Goal: Task Accomplishment & Management: Manage account settings

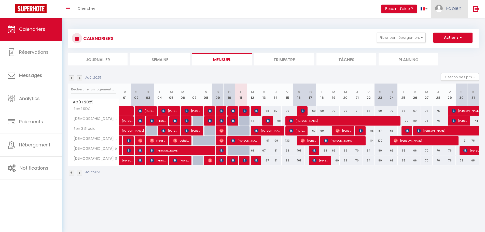
click at [451, 9] on span "Fabien" at bounding box center [453, 8] width 15 height 6
click at [448, 24] on link "Paramètres" at bounding box center [448, 25] width 38 height 9
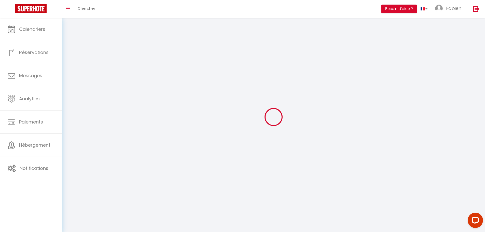
type input "Fabien"
type input "Lamotte"
type input "06 03 01 08 76"
type input "6, résidence de [GEOGRAPHIC_DATA]"
type input "92320"
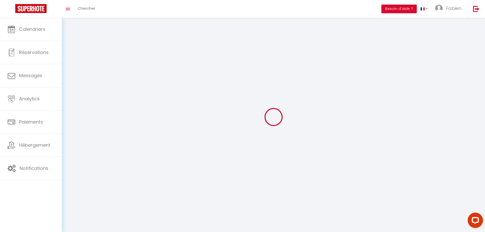
type input "Châtillon"
type input "tsxKXLfMRFTuEzNBs0I5c4qz1"
type input "Ah8tPxUXn4AEYTfl7be337yTL"
type input "[URL][DOMAIN_NAME]"
select select "28"
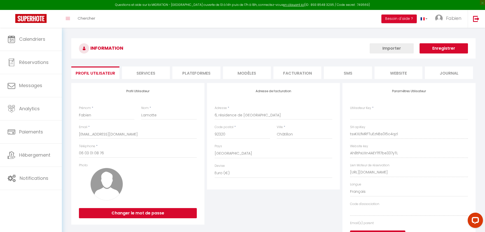
type input "tsxKXLfMRFTuEzNBs0I5c4qz1"
type input "Ah8tPxUXn4AEYTfl7be337yTL"
type input "[URL][DOMAIN_NAME]"
select select "fr"
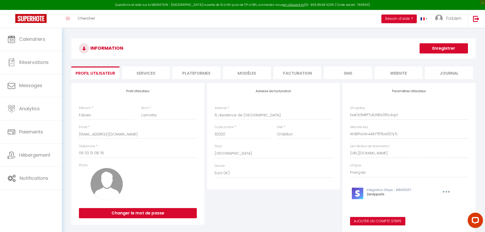
click at [407, 72] on li "website" at bounding box center [399, 73] width 48 height 12
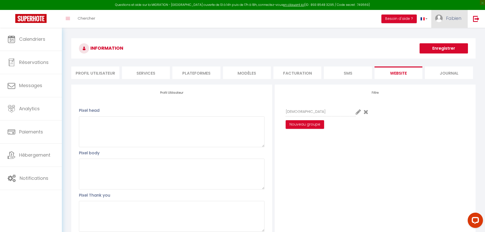
click at [457, 21] on span "Fabien" at bounding box center [453, 18] width 15 height 6
click at [443, 35] on link "Paramètres" at bounding box center [448, 35] width 38 height 9
click at [442, 35] on link "Paramètres" at bounding box center [448, 35] width 38 height 9
click at [100, 75] on li "Profil Utilisateur" at bounding box center [95, 73] width 48 height 12
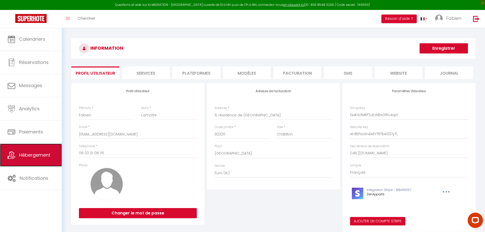
click at [31, 156] on span "Hébergement" at bounding box center [34, 155] width 31 height 6
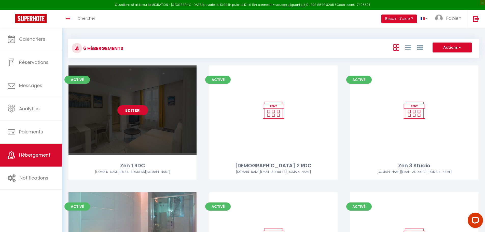
click at [131, 111] on link "Editer" at bounding box center [132, 110] width 31 height 10
select select "3"
select select "2"
select select "1"
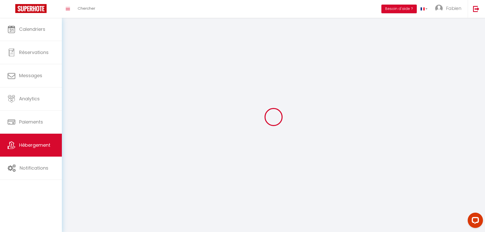
select select
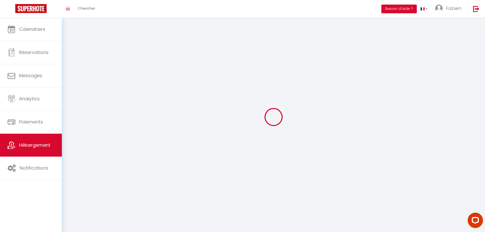
checkbox input "false"
select select
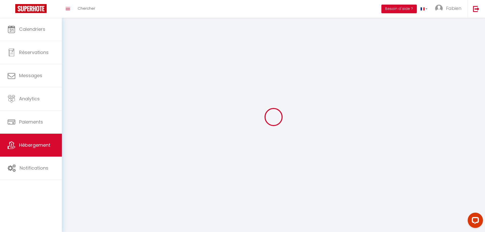
select select
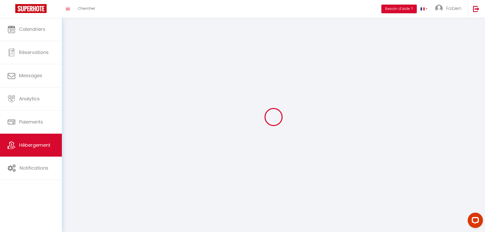
select select
checkbox input "false"
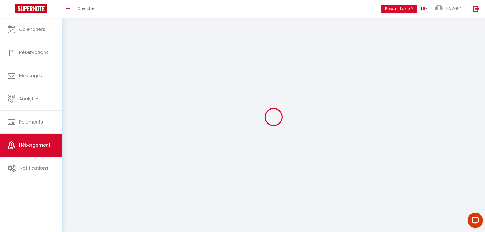
select select
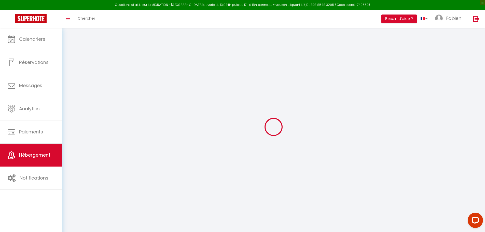
type input "Oups ! Les dates sélectionnées sont indisponibles."
type textarea "Malheureusement les dates sélectionnées sont indisponibles. Nous vous invitons …"
type input "48.3013442"
type input "4.0684702"
checkbox input "true"
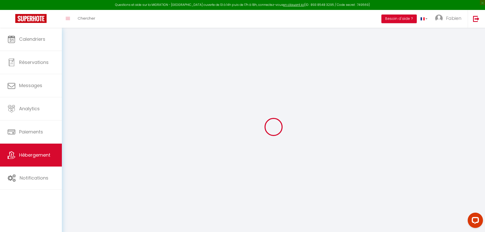
checkbox input "false"
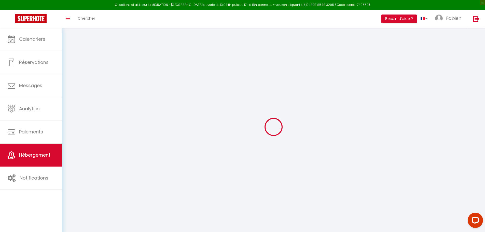
checkbox input "false"
select select "16:00"
select select
select select "11:00"
select select "30"
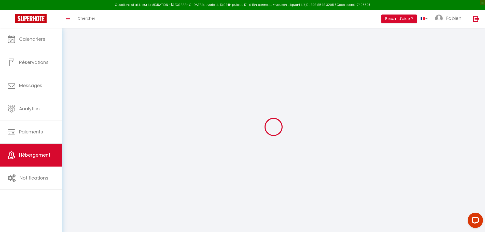
select select "120"
select select "20:00"
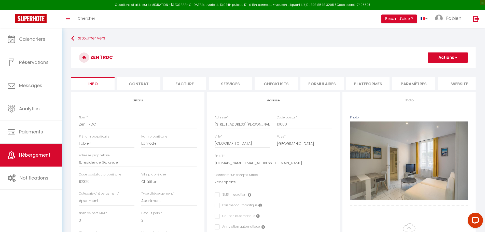
click at [458, 83] on li "website" at bounding box center [459, 83] width 43 height 12
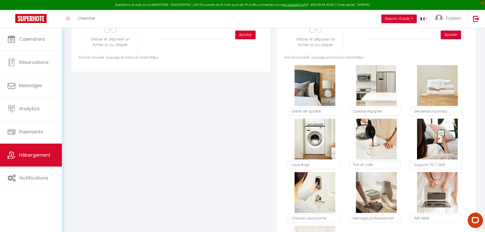
scroll to position [280, 0]
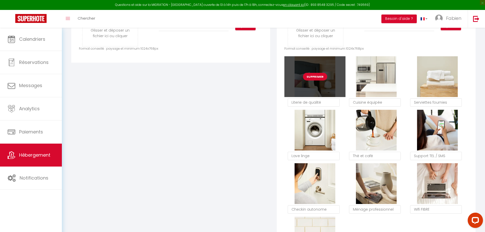
click at [312, 80] on button "Supprimer" at bounding box center [315, 77] width 24 height 8
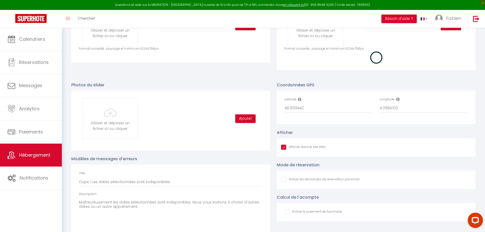
checkbox input "true"
checkbox input "false"
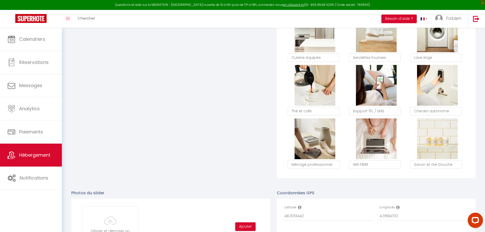
scroll to position [331, 0]
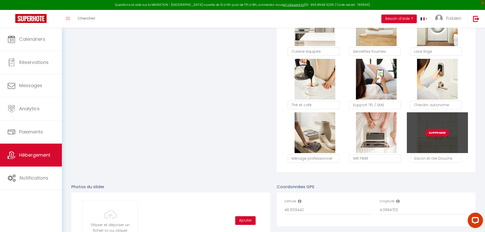
click at [435, 136] on button "Supprimer" at bounding box center [438, 133] width 24 height 8
checkbox input "true"
checkbox input "false"
checkbox input "true"
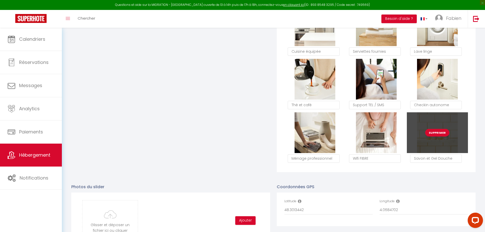
checkbox input "false"
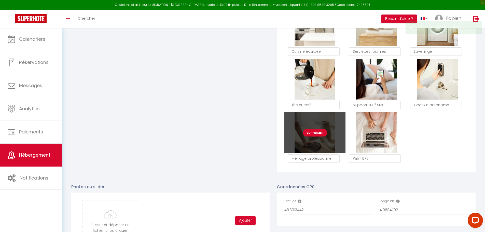
click at [314, 135] on button "Supprimer" at bounding box center [315, 133] width 24 height 8
checkbox input "true"
checkbox input "false"
checkbox input "true"
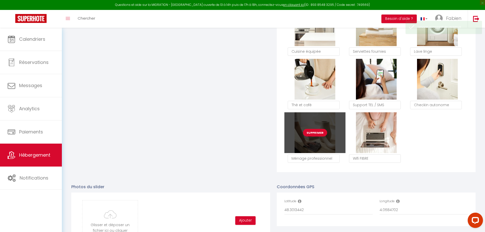
checkbox input "false"
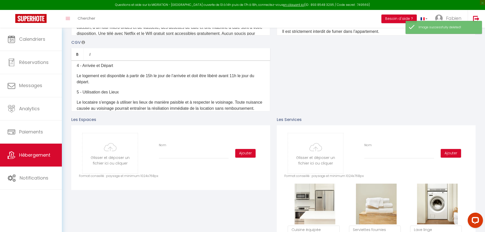
scroll to position [51, 0]
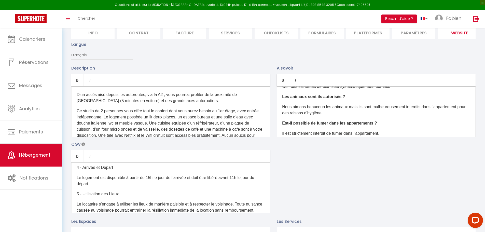
click at [148, 108] on div "D'un accès aisé depuis les autoroutes, via la A2 , vous pourrez profiter de la …" at bounding box center [170, 111] width 199 height 51
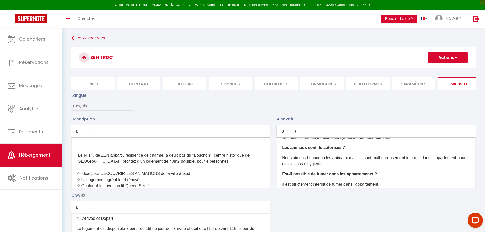
scroll to position [0, 0]
click at [160, 153] on div ""Le N°1" , de ZEN appart , résidence de charme, à deux pas du "Bouchon" (centre…" at bounding box center [170, 162] width 199 height 51
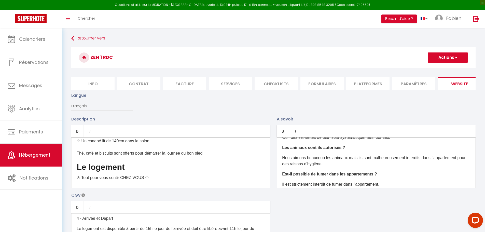
scroll to position [76, 0]
click at [135, 170] on h2 "Le logement" at bounding box center [171, 165] width 188 height 9
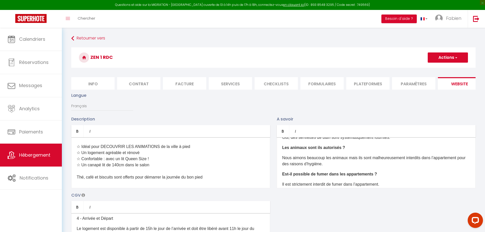
scroll to position [0, 0]
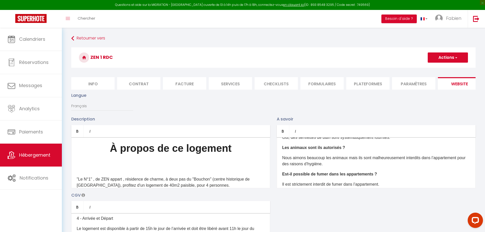
click at [235, 153] on h1 "À propos de ce logement" at bounding box center [171, 158] width 188 height 31
click at [76, 133] on icon "Bold" at bounding box center [77, 131] width 4 height 4
click at [80, 133] on icon "Bold" at bounding box center [77, 131] width 4 height 4
click at [131, 153] on h1 "À propos de ce logement ​" at bounding box center [171, 158] width 188 height 31
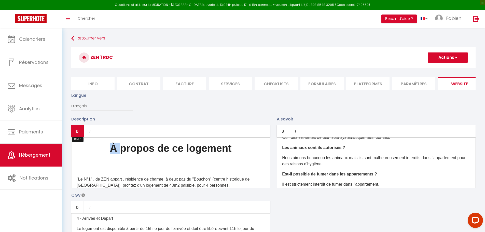
click at [77, 133] on icon "Bold" at bounding box center [77, 131] width 4 height 4
click at [78, 133] on icon "Bold" at bounding box center [77, 131] width 4 height 4
click at [91, 133] on icon "Italic" at bounding box center [90, 131] width 4 height 4
click at [222, 171] on h1 "À propos de ce logement ​" at bounding box center [171, 158] width 188 height 31
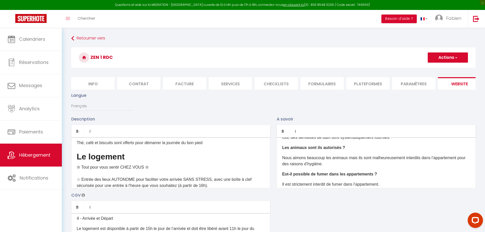
scroll to position [76, 0]
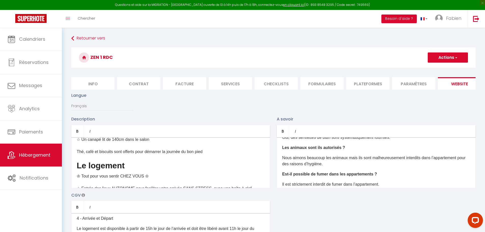
click at [139, 170] on h2 "Le logement" at bounding box center [171, 165] width 188 height 9
drag, startPoint x: 124, startPoint y: 168, endPoint x: 63, endPoint y: 168, distance: 61.2
copy h2 "Le logement"
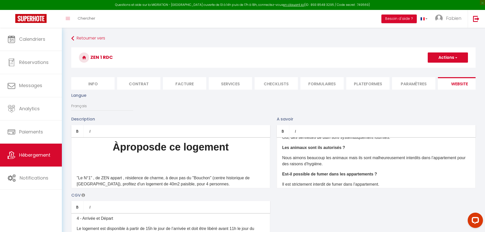
scroll to position [0, 0]
click at [105, 182] on span ""Le N°1" , de ZEN appart , résidence de charme, à deux pas du "Bouchon" (centre…" at bounding box center [163, 203] width 173 height 53
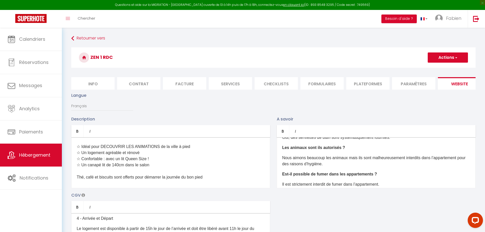
scroll to position [25, 0]
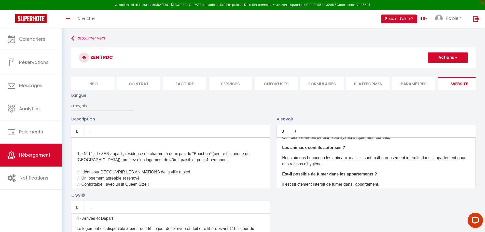
click at [112, 155] on span ""Le N°1" , de ZEN appart , résidence de charme, à deux pas du "Bouchon" (centre…" at bounding box center [163, 178] width 173 height 53
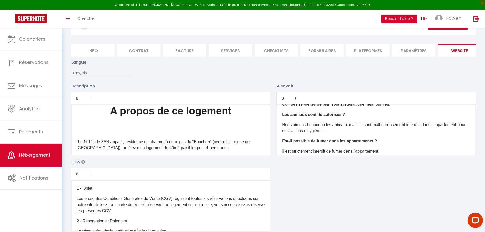
scroll to position [0, 0]
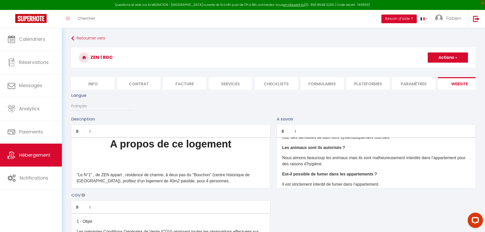
click at [104, 225] on p "1 - Objet" at bounding box center [171, 222] width 188 height 6
click at [443, 57] on button "Actions" at bounding box center [448, 57] width 40 height 10
click at [443, 67] on input "Enregistrer" at bounding box center [442, 68] width 19 height 5
checkbox input "true"
checkbox input "false"
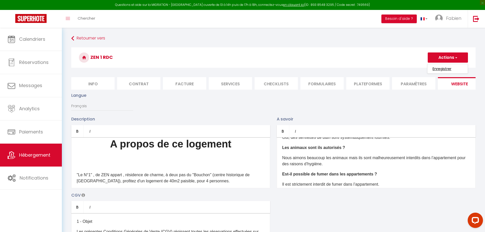
checkbox input "false"
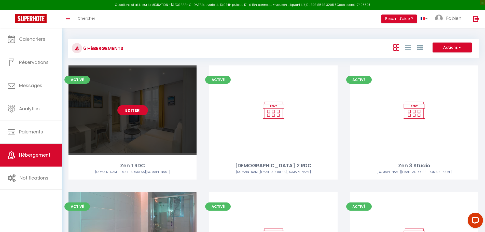
click at [129, 110] on link "Editer" at bounding box center [132, 110] width 31 height 10
select select "3"
select select "2"
select select "1"
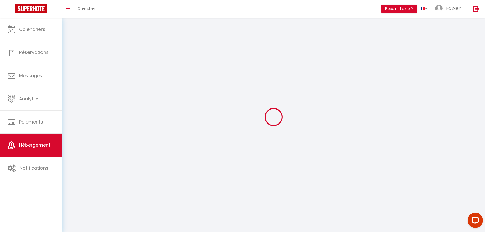
select select
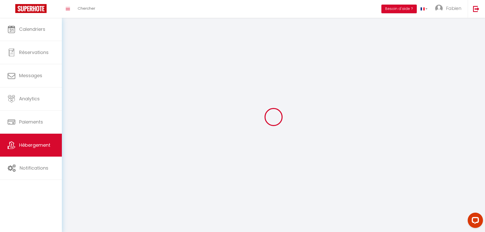
select select
checkbox input "false"
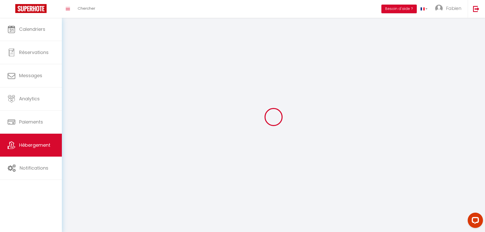
select select
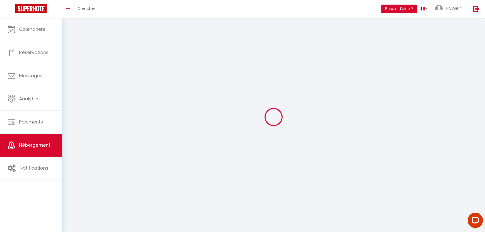
select select
checkbox input "false"
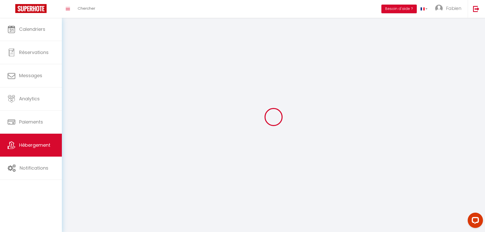
checkbox input "false"
select select
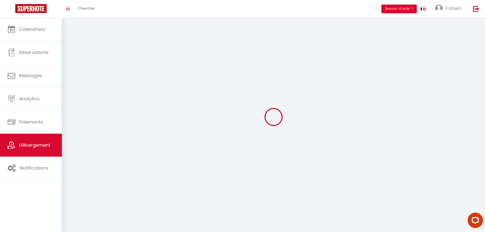
select select
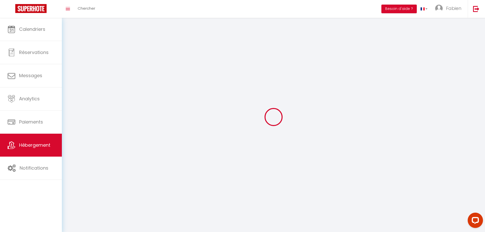
checkbox input "false"
select select
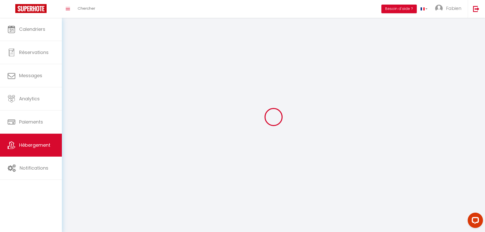
select select
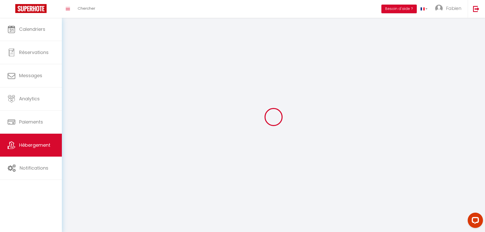
select select
checkbox input "false"
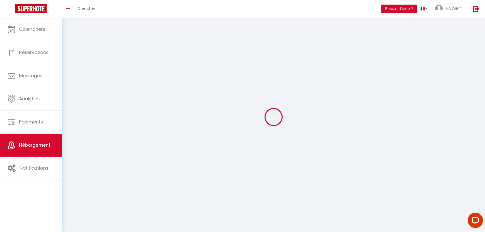
select select
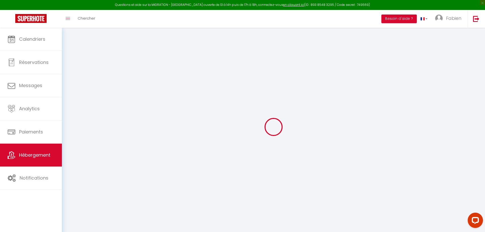
type input "Oups ! Les dates sélectionnées sont indisponibles."
type textarea "Malheureusement les dates sélectionnées sont indisponibles. Nous vous invitons …"
type input "48.3013442"
type input "4.0684702"
checkbox input "true"
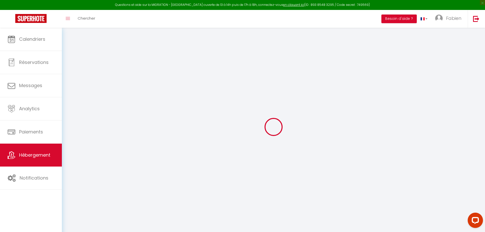
checkbox input "false"
select select
checkbox input "false"
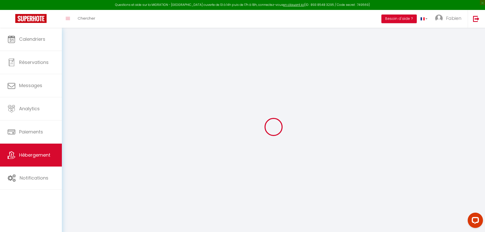
checkbox input "false"
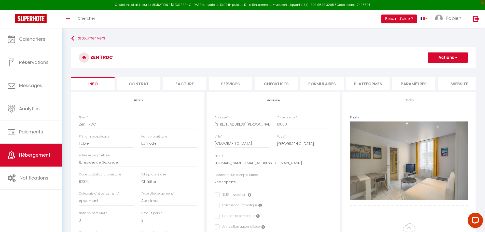
click at [463, 85] on li "website" at bounding box center [459, 83] width 43 height 12
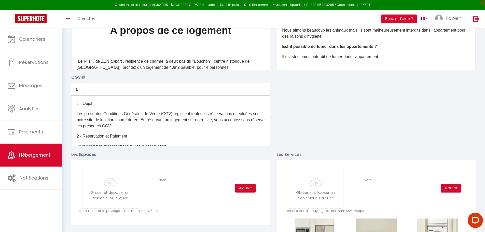
scroll to position [51, 0]
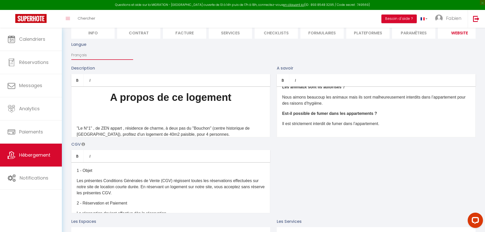
click at [83, 57] on select "Français Anglais Portugais Espagnol Italien" at bounding box center [102, 55] width 62 height 10
select select "en"
click at [71, 54] on select "Français Anglais Portugais Espagnol Italien" at bounding box center [102, 55] width 62 height 10
type input "Oops! The selected dates are unavailable."
type textarea "Unfortunately the selected dates are not available. We invite you to choose oth…"
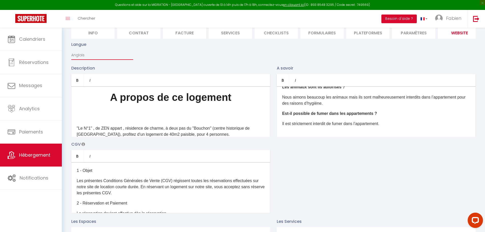
checkbox input "true"
checkbox input "false"
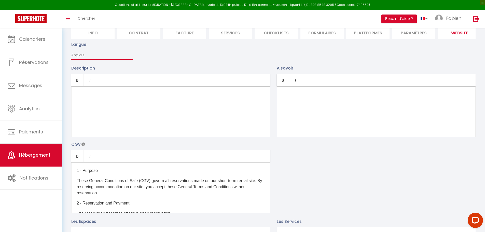
scroll to position [0, 0]
click at [89, 58] on select "Français Anglais Portugais Espagnol Italien" at bounding box center [102, 55] width 62 height 10
select select "fr"
click at [71, 54] on select "Français Anglais Portugais Espagnol Italien" at bounding box center [102, 55] width 62 height 10
type input "Oups ! Les dates sélectionnées sont indisponibles."
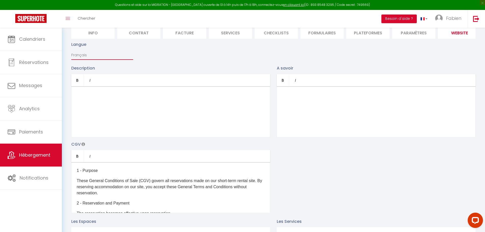
type textarea "Malheureusement les dates sélectionnées sont indisponibles. Nous vous invitons …"
checkbox input "true"
checkbox input "false"
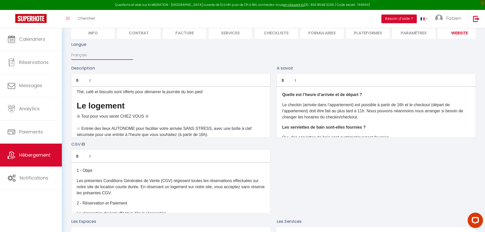
scroll to position [76, 0]
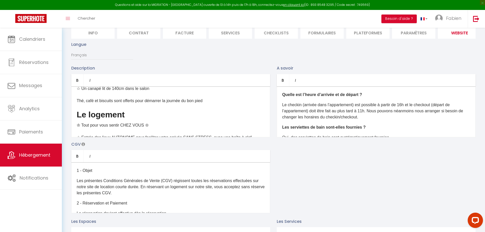
click at [166, 103] on span ""Le N°1" , de ZEN appart , résidence de charme, à deux pas du "Bouchon" (centre…" at bounding box center [163, 76] width 173 height 53
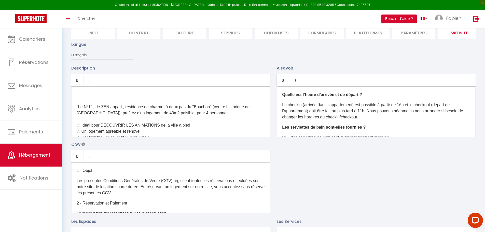
scroll to position [0, 0]
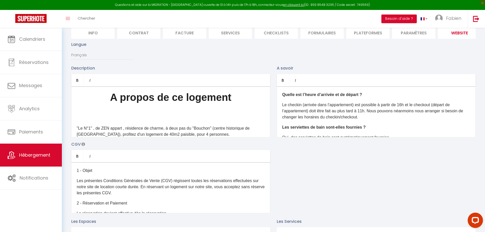
click at [264, 85] on ul "Bold Italic" at bounding box center [170, 80] width 199 height 12
click at [221, 114] on h1 "A propos de ce logement" at bounding box center [171, 107] width 188 height 31
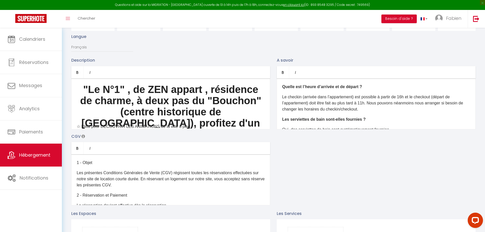
scroll to position [25, 0]
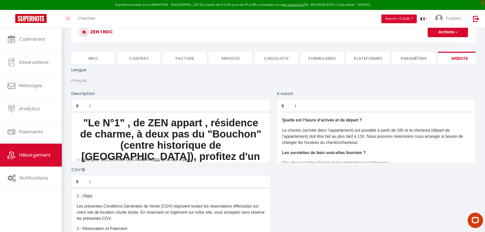
click at [116, 127] on span ""Le N°1" , de ZEN appart , résidence de charme, à deux pas du "Bouchon" (centre…" at bounding box center [170, 150] width 181 height 67
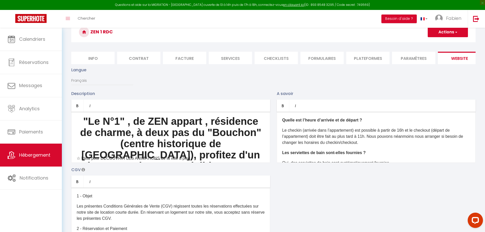
scroll to position [0, 0]
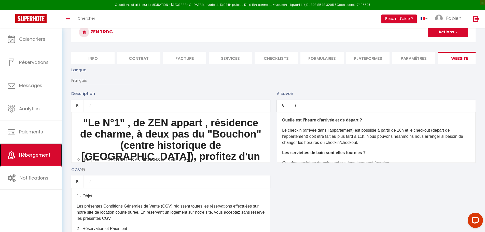
click at [33, 155] on span "Hébergement" at bounding box center [34, 155] width 31 height 6
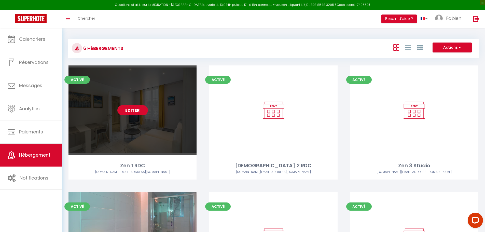
click at [134, 110] on link "Editer" at bounding box center [132, 110] width 31 height 10
select select "3"
select select "2"
select select "1"
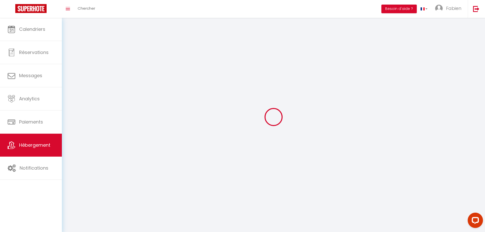
select select
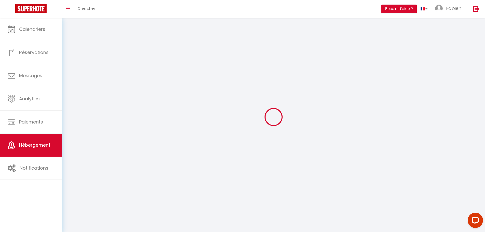
select select
checkbox input "false"
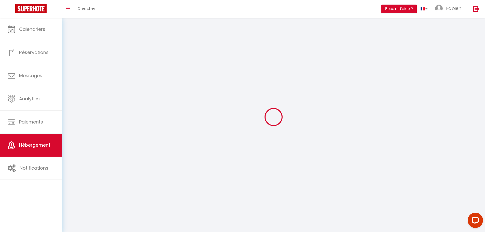
checkbox input "false"
select select
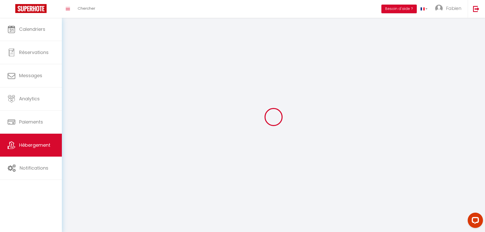
select select
checkbox input "false"
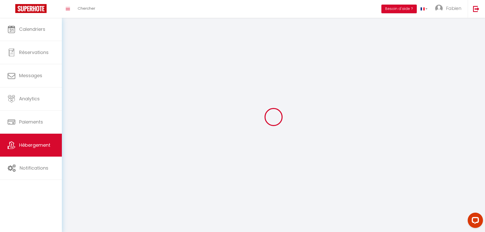
checkbox input "false"
select select
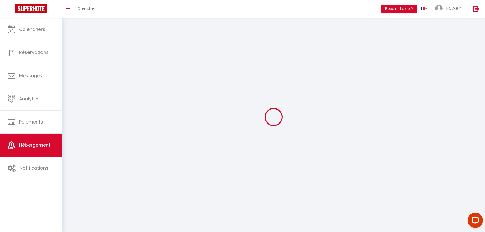
select select
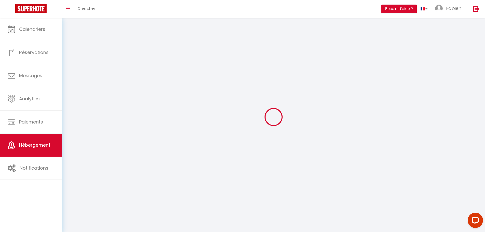
checkbox input "false"
select select
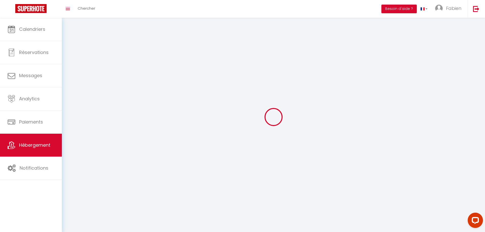
select select
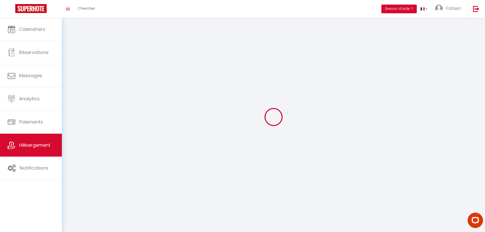
select select
checkbox input "false"
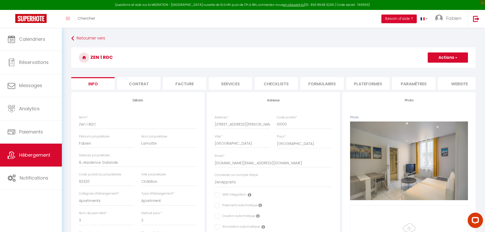
click at [462, 83] on li "website" at bounding box center [459, 83] width 43 height 12
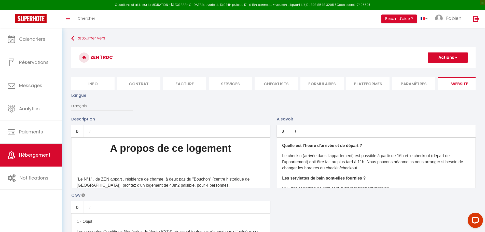
click at [101, 167] on h1 "A propos de ce logement" at bounding box center [171, 158] width 188 height 31
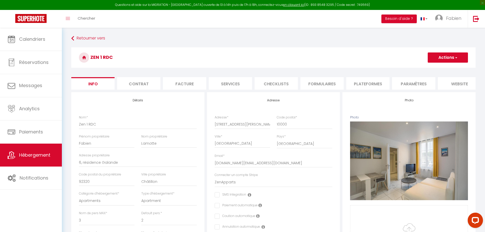
click at [462, 84] on li "website" at bounding box center [459, 83] width 43 height 12
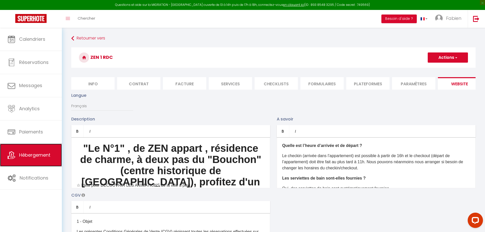
click at [36, 156] on span "Hébergement" at bounding box center [34, 155] width 31 height 6
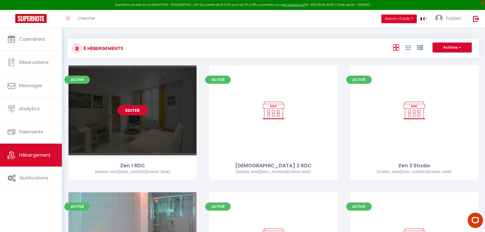
click at [134, 110] on link "Editer" at bounding box center [132, 110] width 31 height 10
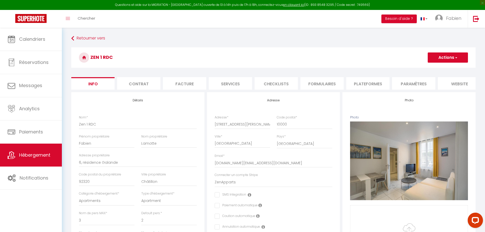
click at [460, 84] on li "website" at bounding box center [459, 83] width 43 height 12
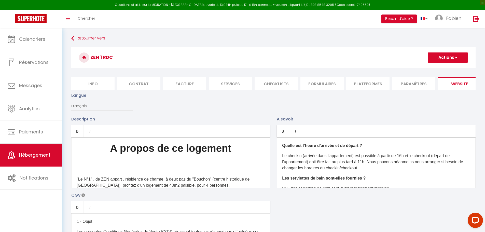
click at [179, 164] on h1 "A propos de ce logement" at bounding box center [171, 158] width 188 height 31
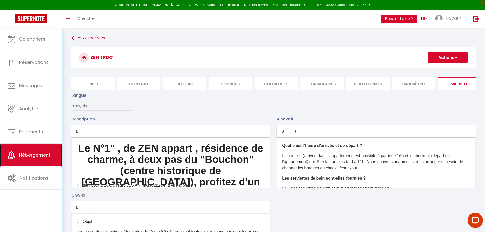
click at [22, 155] on span "Hébergement" at bounding box center [34, 155] width 31 height 6
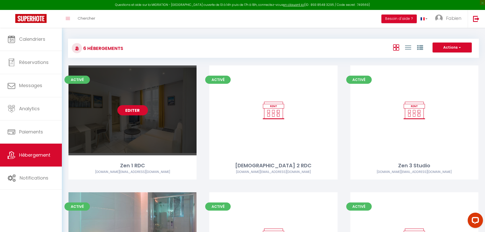
click at [131, 111] on link "Editer" at bounding box center [132, 110] width 31 height 10
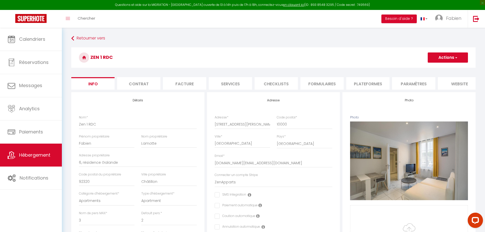
click at [460, 84] on li "website" at bounding box center [459, 83] width 43 height 12
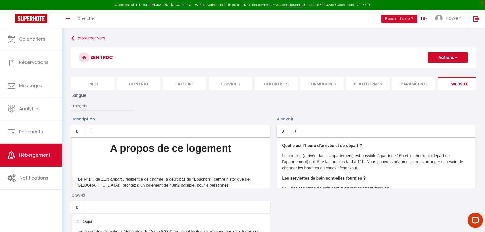
click at [152, 173] on h1 "A propos de ce logement" at bounding box center [171, 158] width 188 height 31
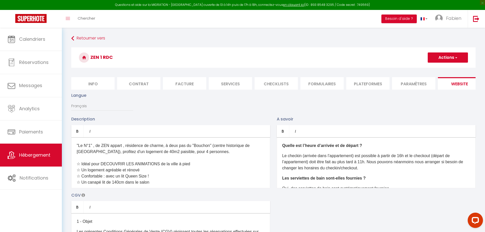
click at [445, 58] on button "Actions" at bounding box center [448, 57] width 40 height 10
click at [442, 69] on input "Enregistrer" at bounding box center [442, 68] width 19 height 5
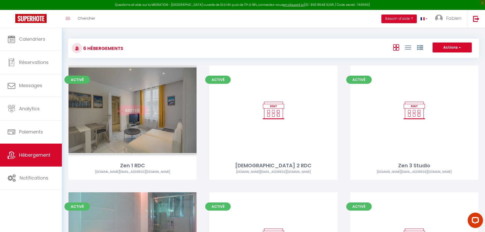
click at [135, 110] on link "Editer" at bounding box center [132, 110] width 31 height 10
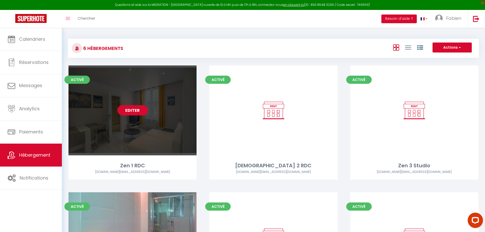
click at [128, 110] on link "Editer" at bounding box center [132, 110] width 31 height 10
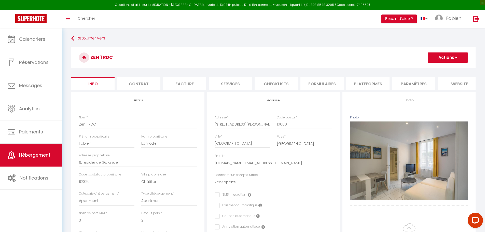
click at [461, 84] on li "website" at bounding box center [459, 83] width 43 height 12
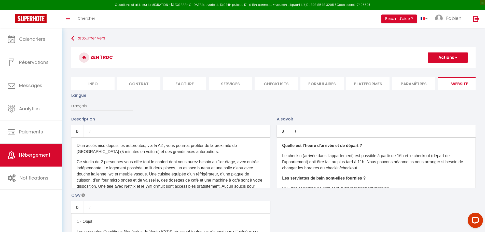
click at [180, 172] on p "Ce studio de 2 personnes vous offre tout le confort dont vous aurez besoin au 1…" at bounding box center [171, 180] width 188 height 43
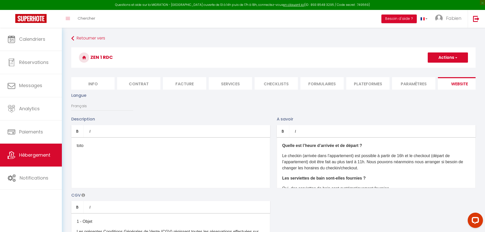
click at [447, 59] on button "Actions" at bounding box center [448, 57] width 40 height 10
click at [445, 67] on input "Enregistrer" at bounding box center [442, 68] width 19 height 5
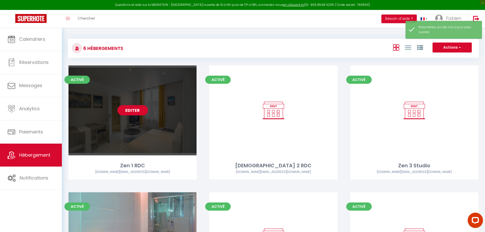
click at [124, 111] on link "Editer" at bounding box center [132, 110] width 31 height 10
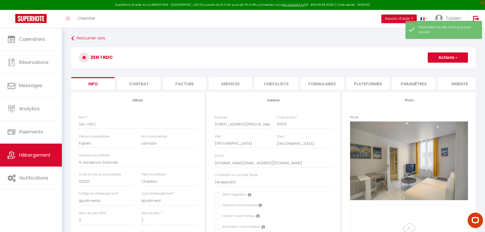
click at [455, 83] on li "website" at bounding box center [459, 83] width 43 height 12
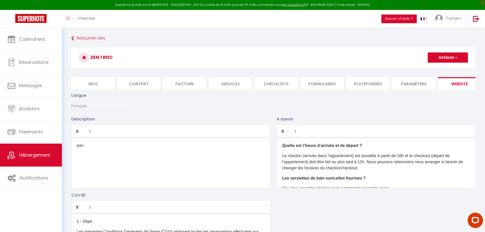
click at [445, 57] on button "Actions" at bounding box center [448, 57] width 40 height 10
click at [440, 68] on input "Enregistrer" at bounding box center [442, 68] width 19 height 5
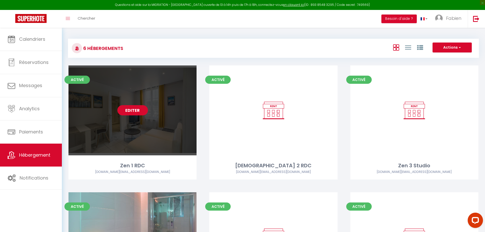
click at [131, 111] on link "Editer" at bounding box center [132, 110] width 31 height 10
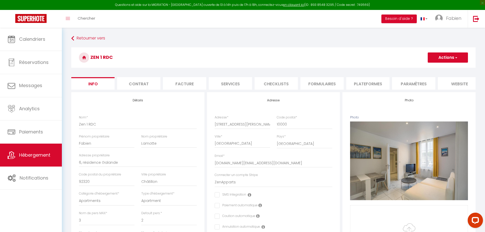
click at [458, 82] on li "website" at bounding box center [459, 83] width 43 height 12
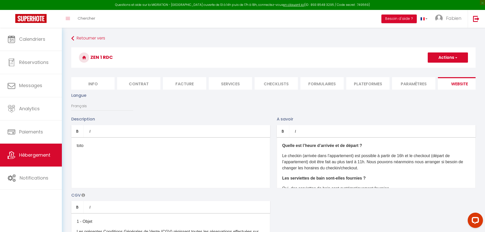
click at [146, 155] on div "toto" at bounding box center [170, 162] width 199 height 51
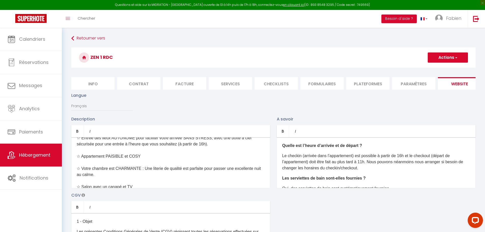
scroll to position [102, 0]
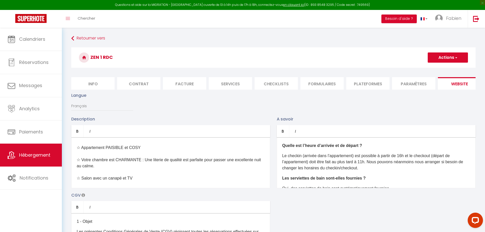
click at [449, 57] on button "Actions" at bounding box center [448, 57] width 40 height 10
click at [443, 69] on input "Enregistrer" at bounding box center [442, 68] width 19 height 5
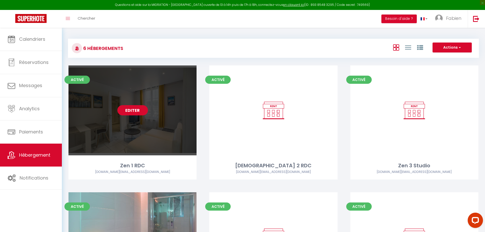
click at [128, 110] on link "Editer" at bounding box center [132, 110] width 31 height 10
click at [129, 110] on link "Editer" at bounding box center [132, 110] width 31 height 10
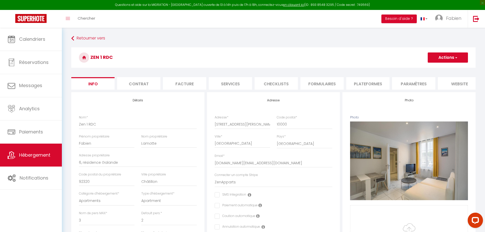
click at [461, 86] on li "website" at bounding box center [459, 83] width 43 height 12
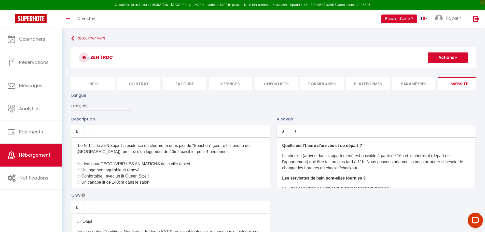
click at [189, 160] on p ""Le N°1" , de ZEN appart , résidence de charme, à deux pas du "Bouchon" (centre…" at bounding box center [171, 170] width 188 height 55
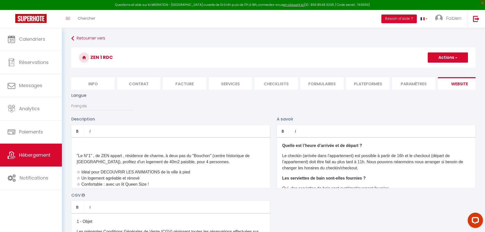
click at [447, 58] on button "Actions" at bounding box center [448, 57] width 40 height 10
click at [442, 69] on input "Enregistrer" at bounding box center [442, 68] width 19 height 5
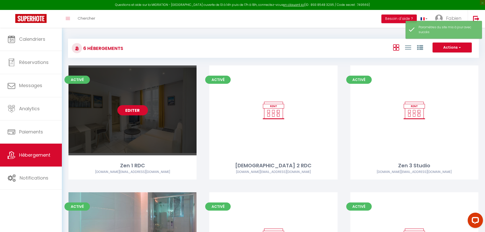
click at [135, 110] on link "Editer" at bounding box center [132, 110] width 31 height 10
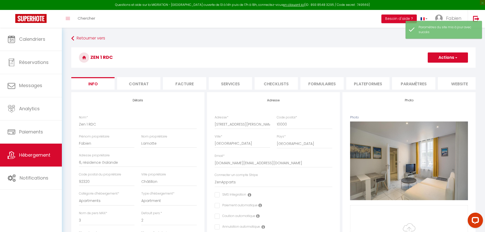
click at [458, 84] on li "website" at bounding box center [459, 83] width 43 height 12
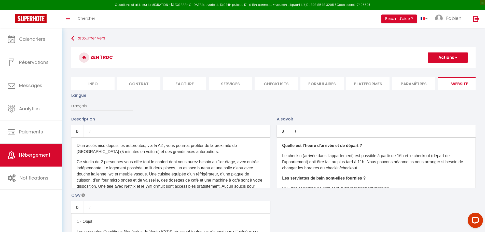
click at [226, 159] on div "D'un accès aisé depuis les autoroutes, via la A2 , vous pourrez profiter de la …" at bounding box center [170, 162] width 199 height 51
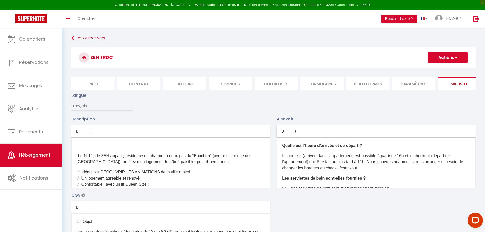
click at [117, 149] on p at bounding box center [171, 146] width 188 height 6
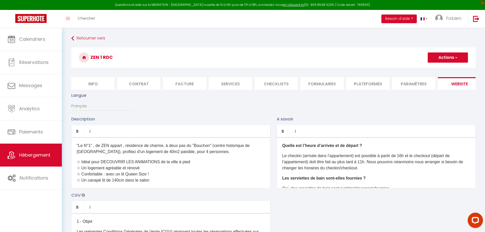
click at [446, 58] on button "Actions" at bounding box center [448, 57] width 40 height 10
click at [444, 68] on input "Enregistrer" at bounding box center [442, 68] width 19 height 5
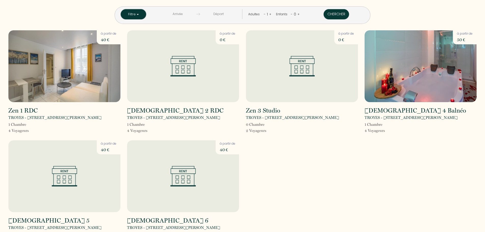
click at [146, 17] on button "Filtre" at bounding box center [133, 14] width 25 height 10
click at [146, 15] on button "Filtre" at bounding box center [133, 14] width 25 height 10
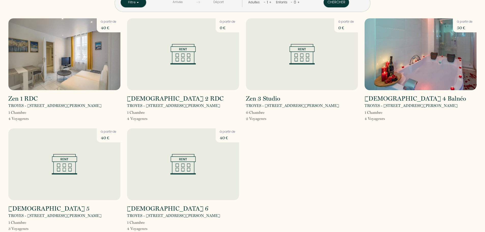
scroll to position [18, 0]
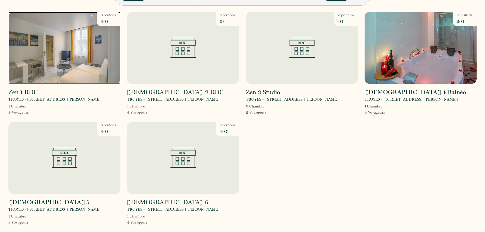
click at [63, 39] on img at bounding box center [64, 48] width 112 height 72
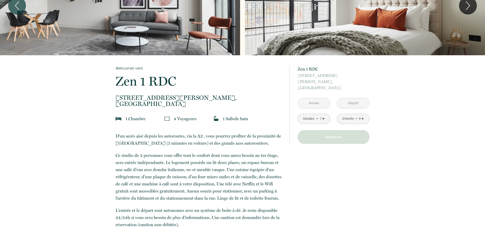
scroll to position [51, 0]
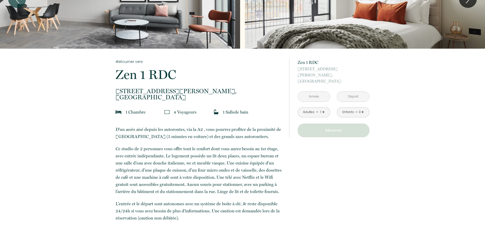
click at [312, 92] on input "text" at bounding box center [314, 97] width 32 height 10
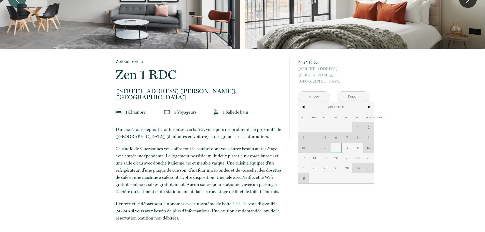
click at [335, 143] on span "13" at bounding box center [336, 148] width 11 height 10
type input "Mer 13 Août 2025"
type input "[DEMOGRAPHIC_DATA][DATE]"
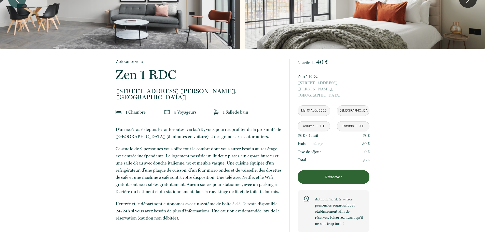
click at [324, 122] on link "+" at bounding box center [323, 126] width 3 height 8
click at [317, 122] on link "-" at bounding box center [317, 126] width 3 height 8
click at [324, 122] on link "+" at bounding box center [323, 126] width 3 height 8
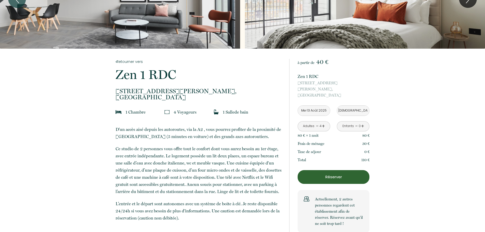
click at [336, 196] on p "Actuellement, 2 autres personnes regardent cet établissement afin de réserver. …" at bounding box center [339, 211] width 48 height 31
click at [306, 196] on img at bounding box center [307, 199] width 6 height 6
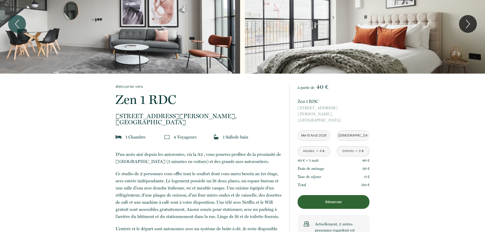
scroll to position [25, 0]
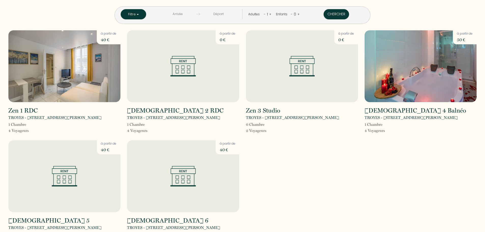
click at [189, 14] on input "text" at bounding box center [177, 14] width 37 height 10
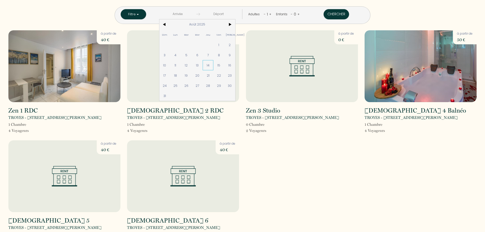
click at [214, 63] on span "14" at bounding box center [208, 65] width 11 height 10
type input "[DEMOGRAPHIC_DATA][DATE]"
type input "Ven 15 Août 2025"
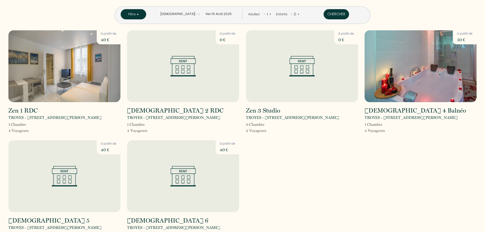
click at [325, 15] on button "Chercher" at bounding box center [336, 14] width 25 height 10
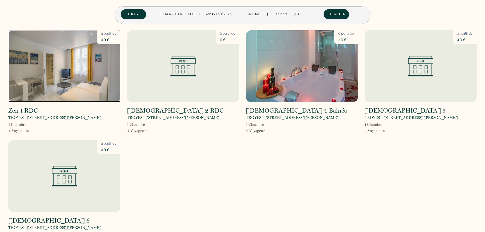
click at [58, 60] on img at bounding box center [64, 66] width 112 height 72
click at [224, 15] on input "Ven 15 Août 2025" at bounding box center [218, 14] width 37 height 10
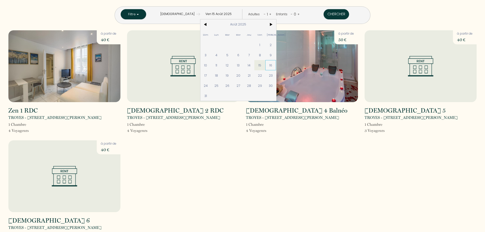
click at [276, 66] on span "16" at bounding box center [271, 65] width 11 height 10
type input "Sam 16 Août 2025"
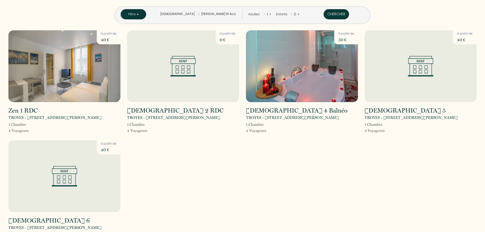
click at [324, 15] on button "Chercher" at bounding box center [336, 14] width 25 height 10
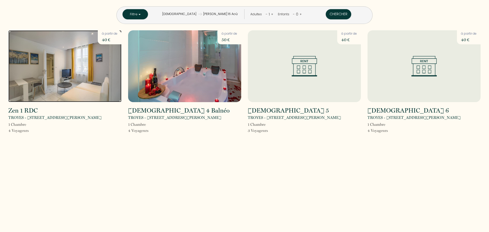
click at [59, 61] on img at bounding box center [64, 66] width 113 height 72
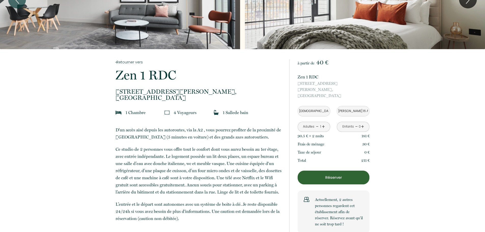
scroll to position [51, 0]
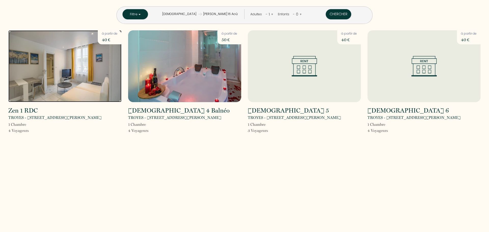
click at [70, 69] on img at bounding box center [64, 66] width 113 height 72
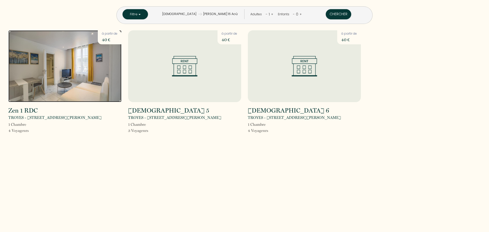
click at [61, 64] on img at bounding box center [64, 66] width 113 height 72
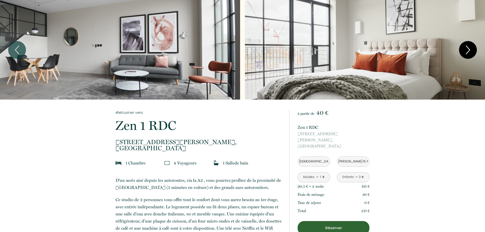
click at [468, 49] on icon "Next" at bounding box center [468, 49] width 11 height 15
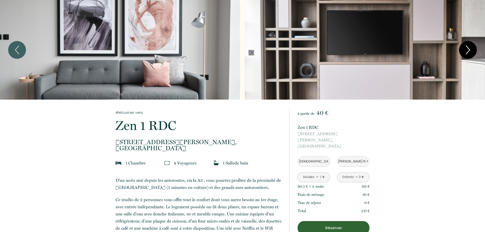
click at [468, 49] on icon "Next" at bounding box center [468, 49] width 11 height 15
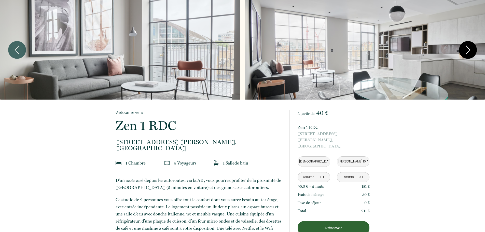
click at [468, 49] on icon "Next" at bounding box center [468, 49] width 11 height 15
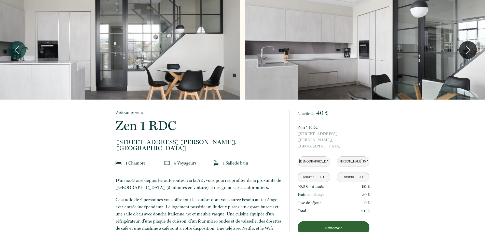
click at [332, 225] on p "Réserver" at bounding box center [334, 228] width 68 height 6
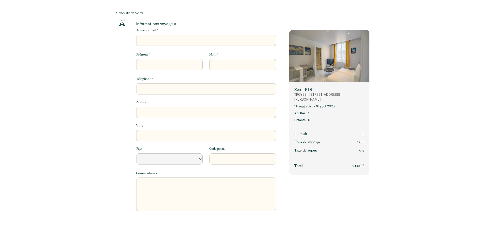
select select "Default select example"
click at [122, 22] on img at bounding box center [122, 23] width 6 height 6
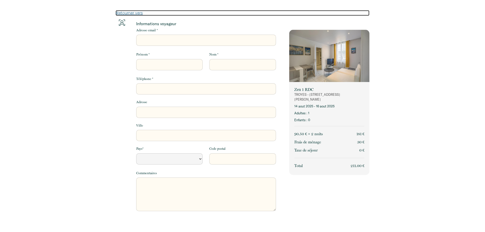
click at [129, 12] on link "Retourner vers" at bounding box center [243, 13] width 254 height 6
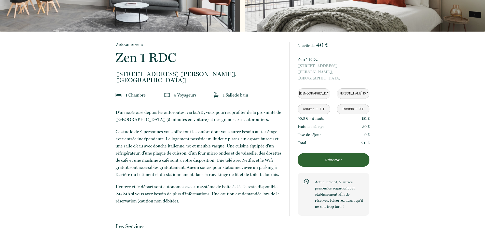
scroll to position [25, 0]
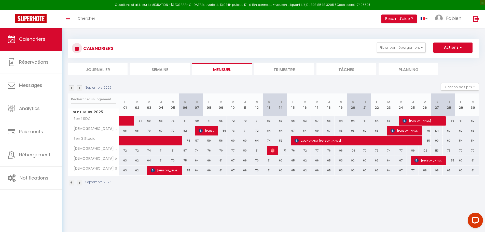
click at [70, 88] on img at bounding box center [72, 88] width 6 height 6
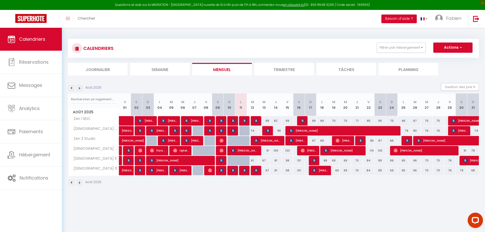
click at [71, 88] on img at bounding box center [72, 88] width 6 height 6
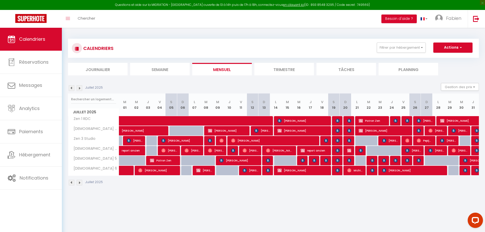
click at [77, 88] on img at bounding box center [80, 88] width 6 height 6
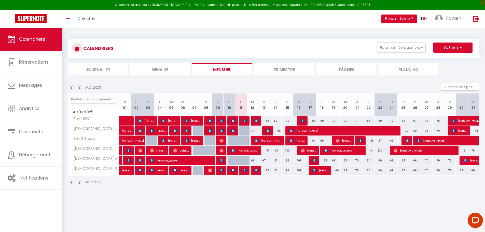
click at [264, 152] on div "91" at bounding box center [265, 150] width 12 height 9
type input "91"
type input "Mer 13 Août 2025"
type input "[DEMOGRAPHIC_DATA][DATE]"
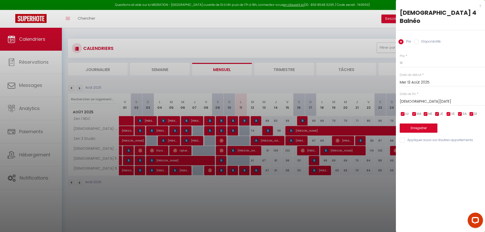
click at [417, 39] on input "Disponibilité" at bounding box center [416, 41] width 5 height 5
radio input "true"
radio input "false"
click at [415, 58] on select "Disponible Indisponible" at bounding box center [442, 63] width 85 height 10
select select "0"
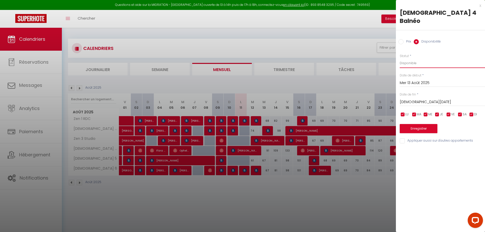
click at [400, 58] on select "Disponible Indisponible" at bounding box center [442, 63] width 85 height 10
click at [418, 99] on input "Jeu 14 Août 2025" at bounding box center [442, 102] width 85 height 7
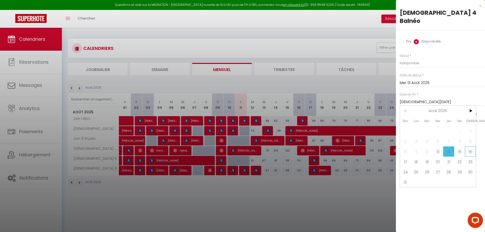
click at [471, 147] on span "16" at bounding box center [470, 152] width 11 height 10
type input "[PERSON_NAME][DATE]"
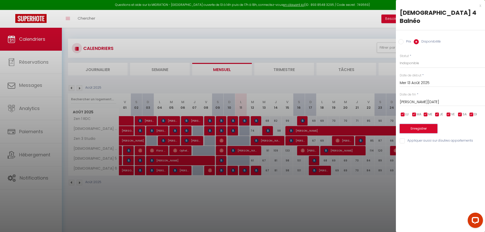
click at [417, 124] on button "Enregistrer" at bounding box center [419, 128] width 38 height 9
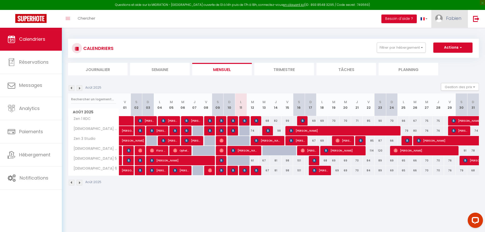
click at [458, 18] on span "Fabien" at bounding box center [453, 18] width 15 height 6
click at [456, 36] on link "Paramètres" at bounding box center [448, 35] width 38 height 9
select select "28"
select select "fr"
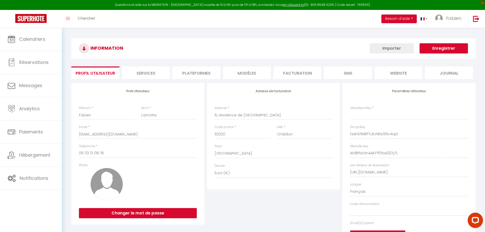
type input "tsxKXLfMRFTuEzNBs0I5c4qz1"
type input "Ah8tPxUXn4AEYTfl7be337yTL"
type input "https://app.superhote.com/#/get-available-rentals/Ah8tPxUXn4AEYTfl7be337yTL"
select select "fr"
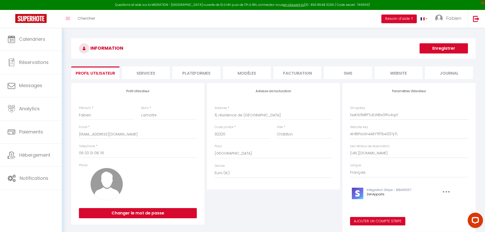
click at [397, 75] on li "website" at bounding box center [399, 73] width 48 height 12
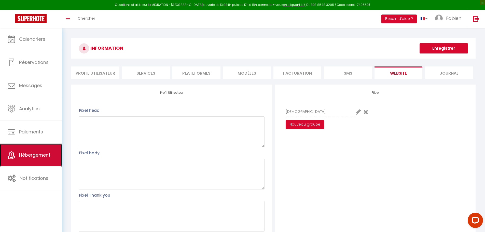
click at [29, 156] on span "Hébergement" at bounding box center [34, 155] width 31 height 6
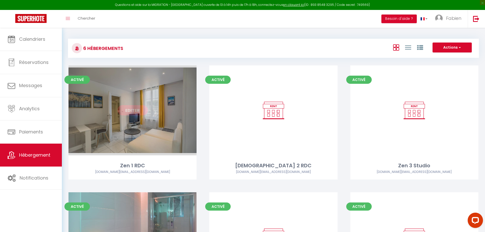
click at [128, 108] on link "Editer" at bounding box center [132, 110] width 31 height 10
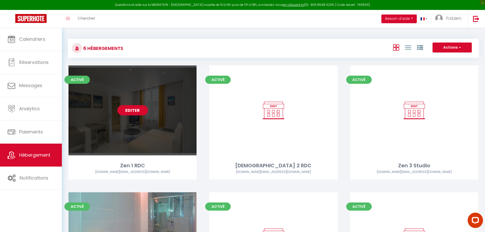
click at [136, 114] on link "Editer" at bounding box center [132, 110] width 31 height 10
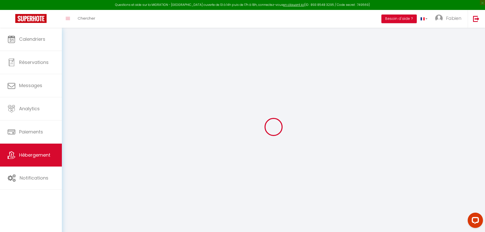
type input "Oups ! Les dates sélectionnées sont indisponibles."
type textarea "Malheureusement les dates sélectionnées sont indisponibles. Nous vous invitons …"
type input "48.3013442"
type input "4.0684702"
checkbox input "true"
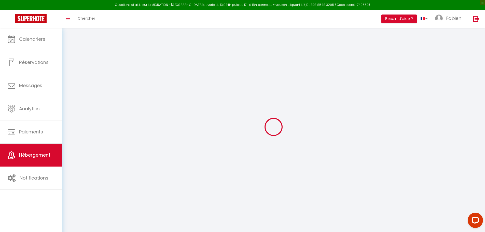
checkbox input "false"
select select "16:00"
select select
select select "11:00"
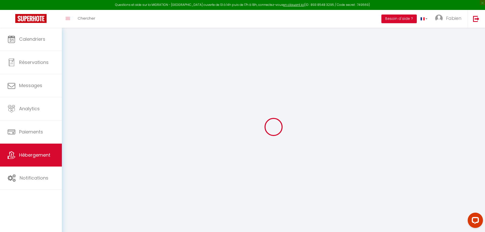
select select "30"
select select "120"
select select "20:00"
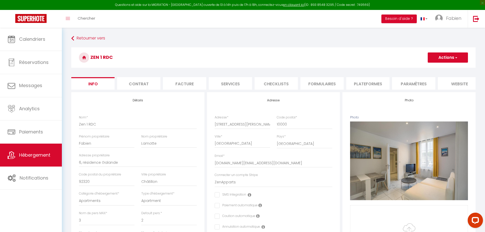
select select
checkbox input "false"
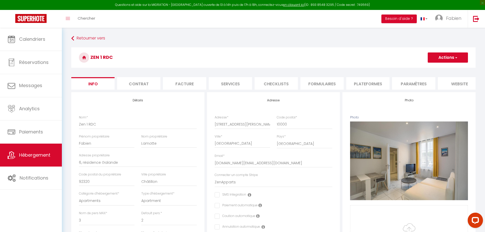
click at [463, 84] on li "website" at bounding box center [459, 83] width 43 height 12
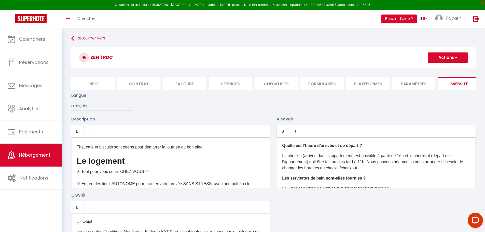
scroll to position [51, 0]
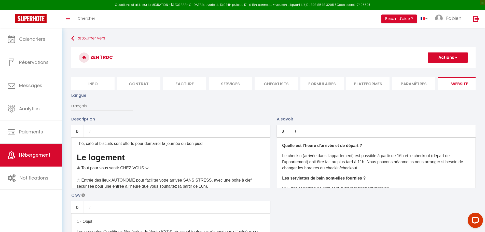
click at [147, 162] on h2 "Le logement" at bounding box center [171, 157] width 188 height 9
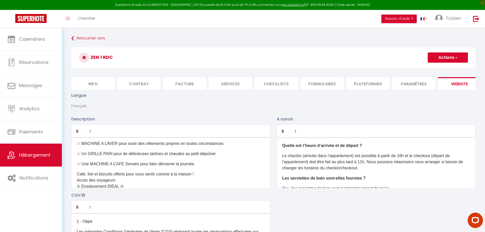
scroll to position [178, 0]
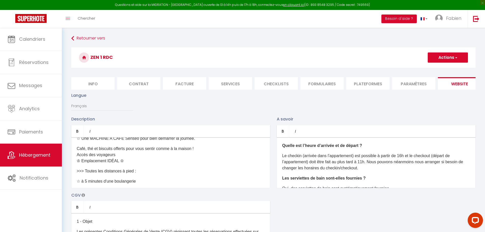
click at [447, 58] on button "Actions" at bounding box center [448, 57] width 40 height 10
click at [441, 68] on input "Enregistrer" at bounding box center [442, 68] width 19 height 5
checkbox input "true"
checkbox input "false"
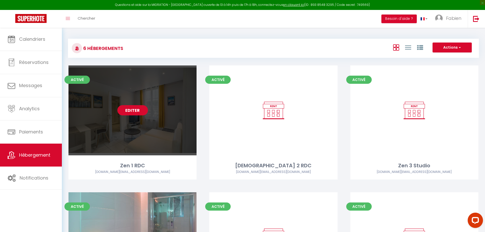
click at [127, 109] on link "Editer" at bounding box center [132, 110] width 31 height 10
select select "3"
select select "2"
select select "1"
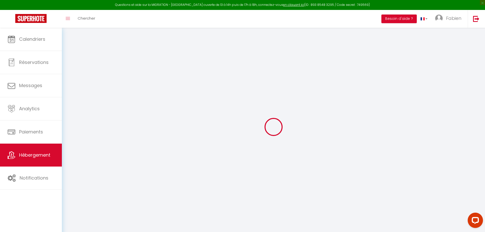
type input "Oups ! Les dates sélectionnées sont indisponibles."
type textarea "Malheureusement les dates sélectionnées sont indisponibles. Nous vous invitons …"
type input "48.3013442"
type input "4.0684702"
checkbox input "true"
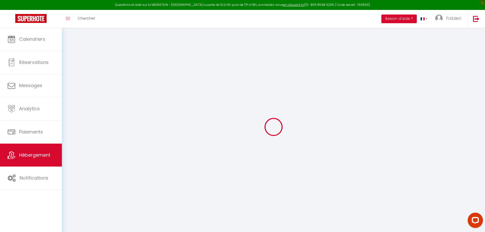
checkbox input "false"
select select
checkbox input "false"
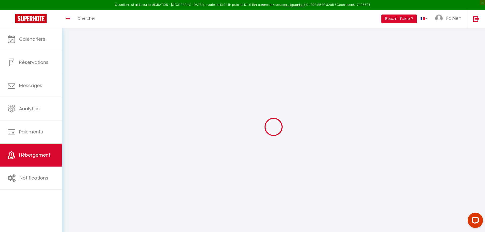
checkbox input "false"
select select
checkbox input "false"
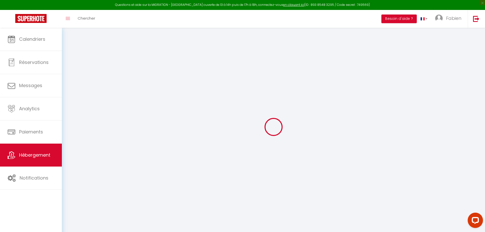
checkbox input "false"
select select
checkbox input "false"
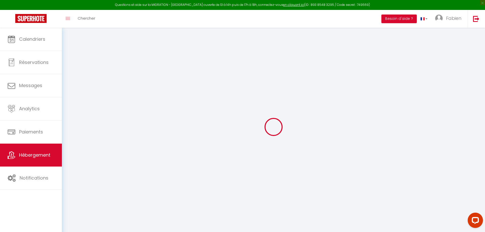
checkbox input "false"
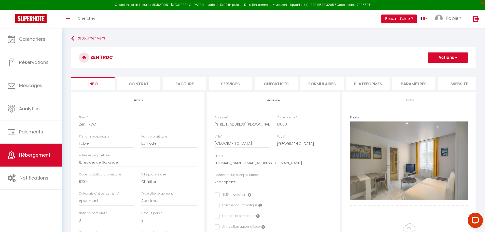
click at [458, 83] on li "website" at bounding box center [459, 83] width 43 height 12
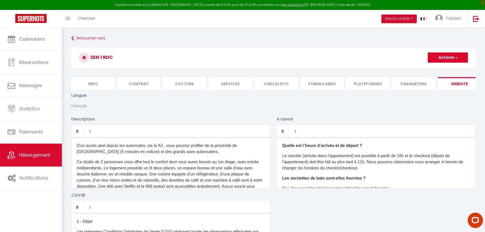
click at [197, 160] on div "D'un accès aisé depuis les autoroutes, via la A2 , vous pourrez profiter de la …" at bounding box center [170, 162] width 199 height 51
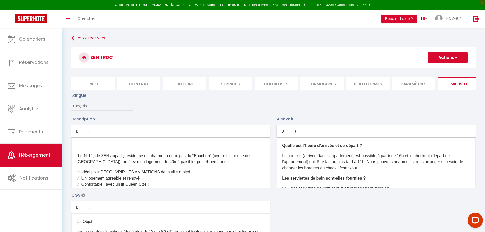
click at [448, 56] on button "Actions" at bounding box center [448, 57] width 40 height 10
click at [439, 69] on input "Enregistrer" at bounding box center [442, 68] width 19 height 5
checkbox input "true"
checkbox input "false"
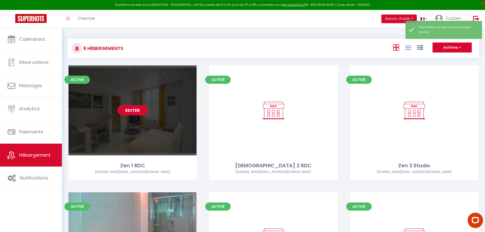
click at [134, 111] on link "Editer" at bounding box center [132, 110] width 31 height 10
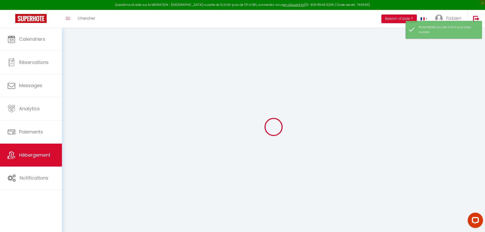
type input "Oups ! Les dates sélectionnées sont indisponibles."
type textarea "Malheureusement les dates sélectionnées sont indisponibles. Nous vous invitons …"
type input "48.3013442"
type input "4.0684702"
checkbox input "true"
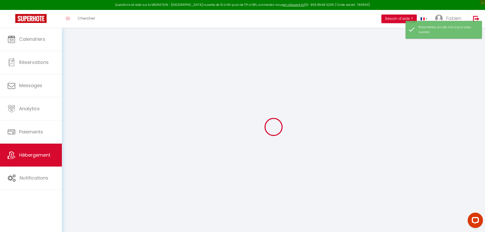
checkbox input "false"
select select
checkbox input "false"
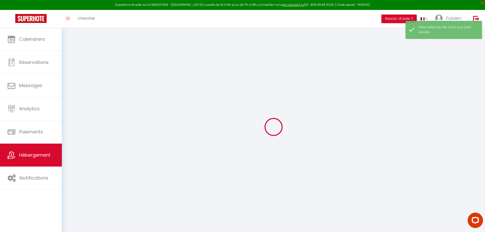
checkbox input "false"
select select
checkbox input "false"
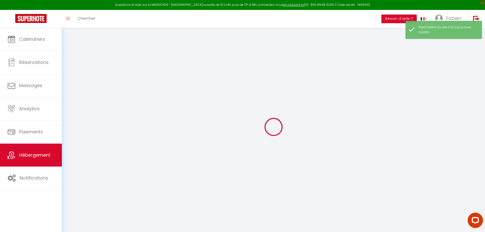
checkbox input "false"
select select
checkbox input "false"
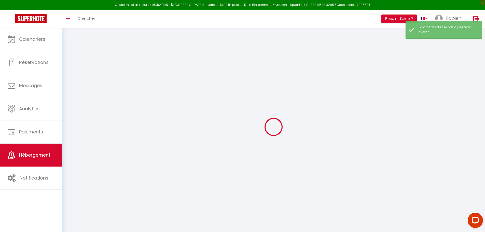
checkbox input "false"
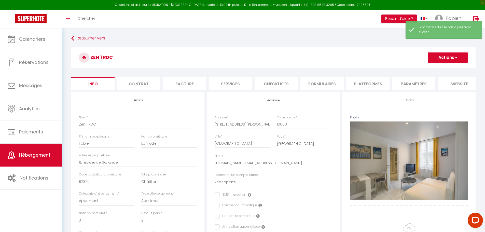
click at [460, 84] on li "website" at bounding box center [459, 83] width 43 height 12
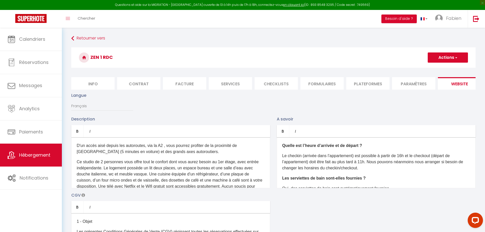
click at [196, 169] on p "Ce studio de 2 personnes vous offre tout le confort dont vous aurez besoin au 1…" at bounding box center [171, 180] width 188 height 43
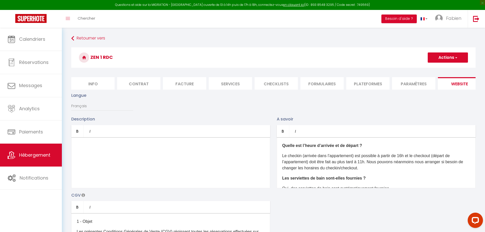
click at [449, 57] on button "Actions" at bounding box center [448, 57] width 40 height 10
click at [442, 69] on input "Enregistrer" at bounding box center [442, 68] width 19 height 5
checkbox input "true"
checkbox input "false"
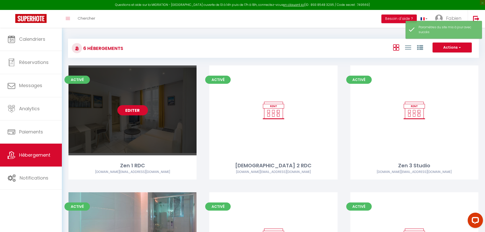
click at [130, 108] on link "Editer" at bounding box center [132, 110] width 31 height 10
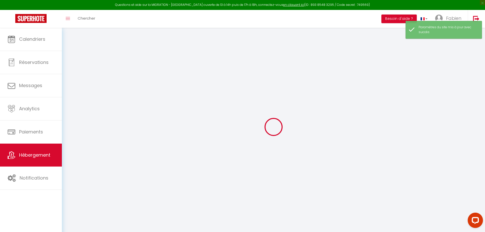
type input "Oups ! Les dates sélectionnées sont indisponibles."
type textarea "Malheureusement les dates sélectionnées sont indisponibles. Nous vous invitons …"
type input "48.3013442"
type input "4.0684702"
checkbox input "true"
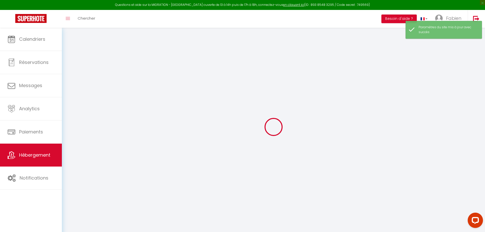
checkbox input "false"
select select "16:00"
select select
select select "11:00"
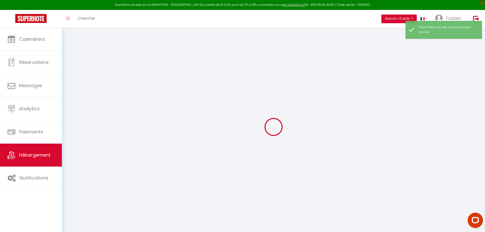
select select "30"
select select "120"
select select "20:00"
select select
checkbox input "false"
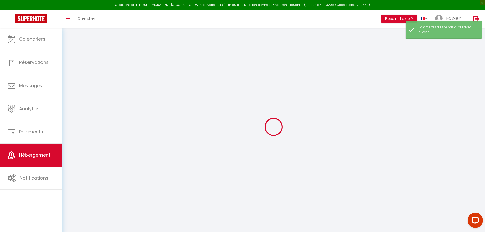
checkbox input "false"
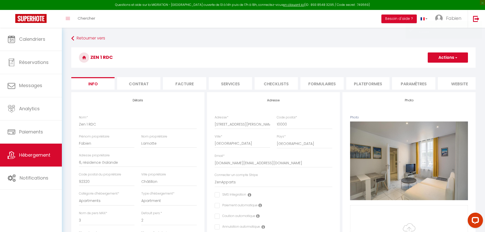
click at [461, 83] on li "website" at bounding box center [459, 83] width 43 height 12
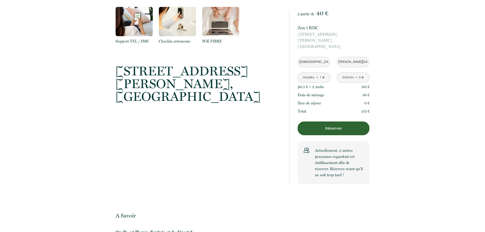
scroll to position [586, 0]
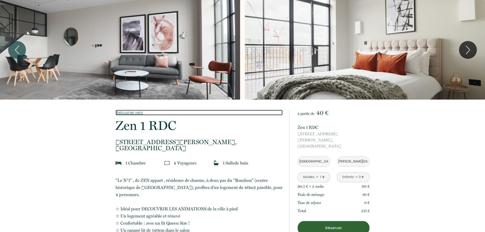
click at [127, 113] on link "Retourner vers" at bounding box center [199, 113] width 167 height 6
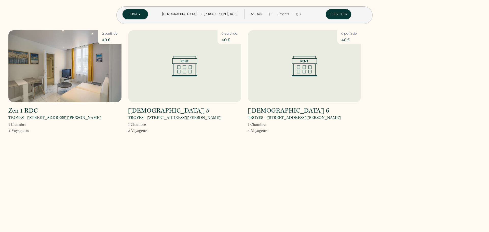
click at [148, 12] on button "Filtre" at bounding box center [135, 14] width 25 height 10
click at [156, 32] on input "checkbox" at bounding box center [160, 30] width 66 height 5
checkbox input "true"
click at [326, 14] on button "Chercher" at bounding box center [338, 14] width 25 height 10
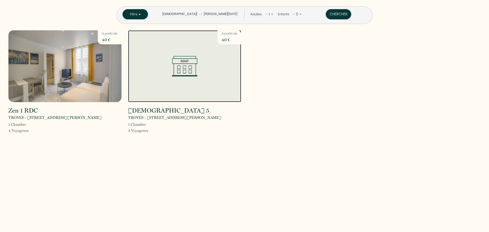
click at [197, 63] on img at bounding box center [184, 66] width 25 height 21
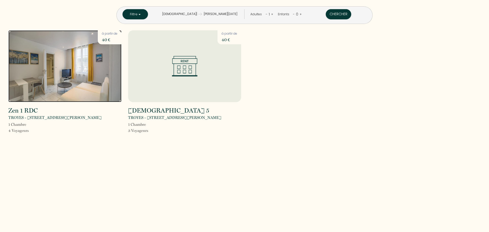
click at [64, 70] on img at bounding box center [64, 66] width 113 height 72
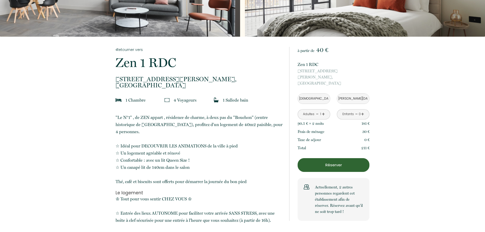
scroll to position [51, 0]
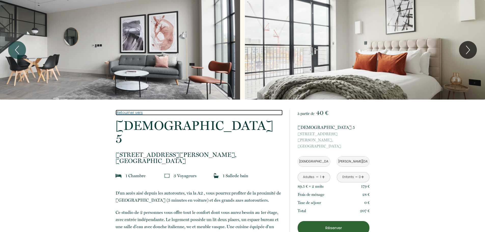
click at [130, 113] on link "Retourner vers" at bounding box center [199, 113] width 167 height 6
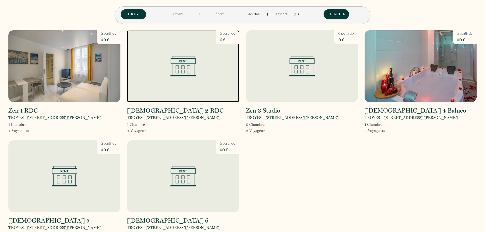
click at [188, 68] on img at bounding box center [182, 66] width 25 height 21
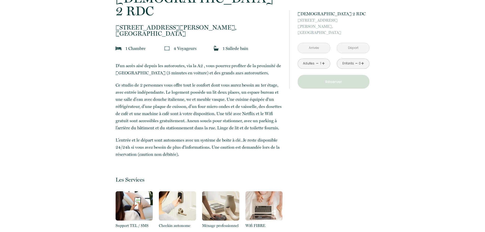
scroll to position [76, 0]
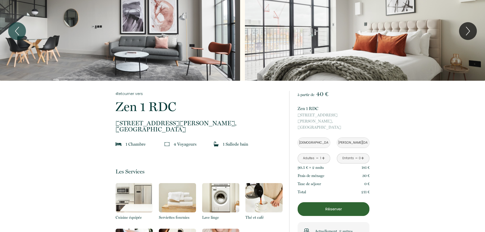
scroll to position [51, 0]
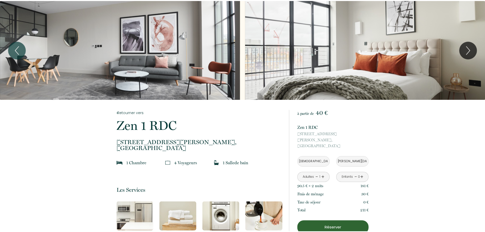
scroll to position [51, 0]
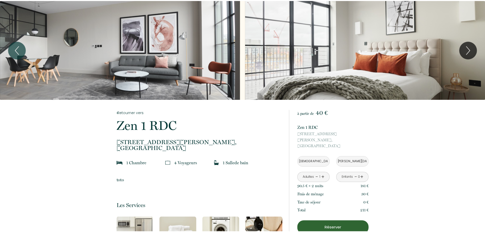
scroll to position [51, 0]
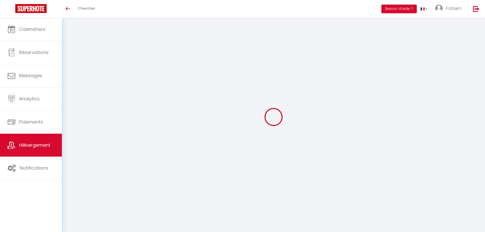
type input "Oups ! Les dates sélectionnées sont indisponibles."
type textarea "Malheureusement les dates sélectionnées sont indisponibles. Nous vous invitons …"
type input "48.3013442"
type input "4.0684702"
checkbox input "true"
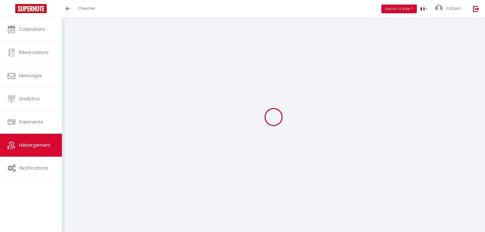
checkbox input "false"
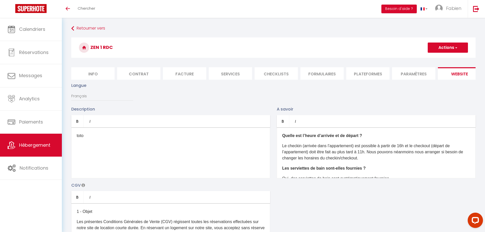
click at [122, 152] on div "toto" at bounding box center [170, 152] width 199 height 51
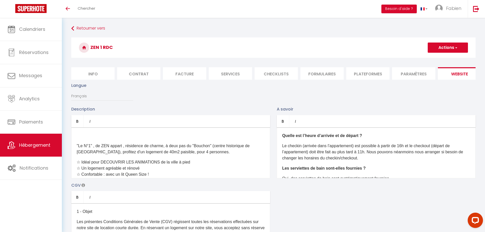
click at [444, 48] on button "Actions" at bounding box center [448, 48] width 40 height 10
click at [444, 60] on input "Enregistrer" at bounding box center [442, 58] width 19 height 5
checkbox input "true"
checkbox input "false"
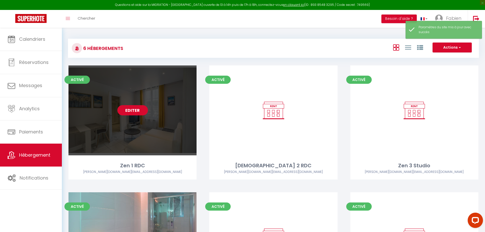
click at [136, 110] on link "Editer" at bounding box center [132, 110] width 31 height 10
click at [129, 110] on link "Editer" at bounding box center [132, 110] width 31 height 10
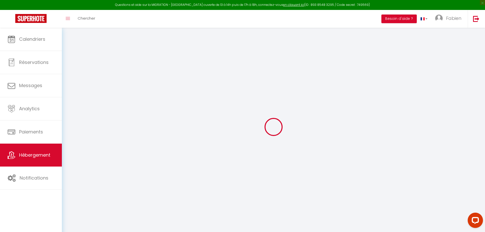
type input "Oups ! Les dates sélectionnées sont indisponibles."
type textarea "Malheureusement les dates sélectionnées sont indisponibles. Nous vous invitons …"
type input "48.3013442"
type input "4.0684702"
checkbox input "true"
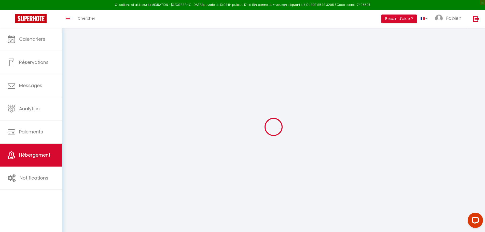
checkbox input "false"
select select "16:00"
select select
select select "11:00"
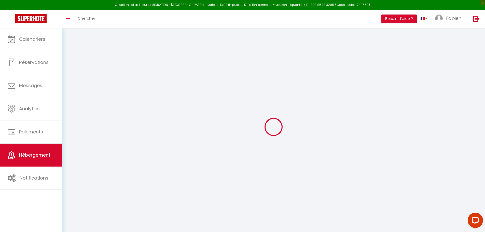
select select "30"
select select "120"
select select "20:00"
select select
checkbox input "false"
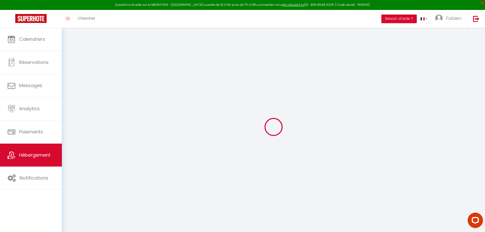
checkbox input "false"
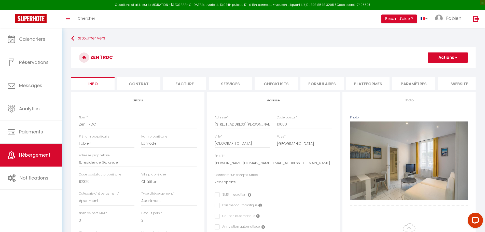
click at [458, 85] on li "website" at bounding box center [459, 83] width 43 height 12
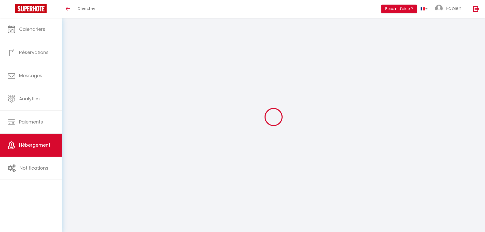
type input "Oups ! Les dates sélectionnées sont indisponibles."
type textarea "Malheureusement les dates sélectionnées sont indisponibles. Nous vous invitons …"
type input "48.3013442"
type input "4.0684702"
checkbox input "true"
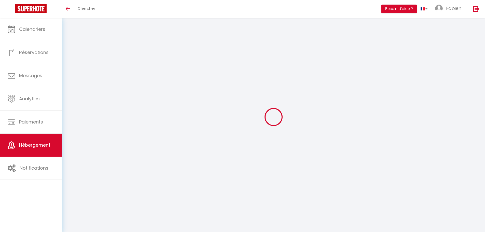
checkbox input "false"
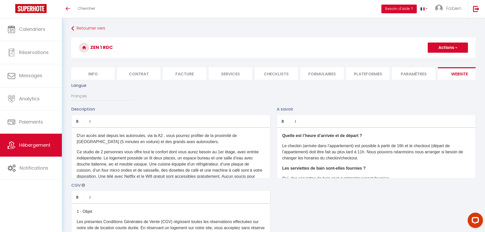
click at [105, 145] on p "D'un accès aisé depuis les autoroutes, via la A2 , vous pourrez profiter de la …" at bounding box center [171, 139] width 188 height 12
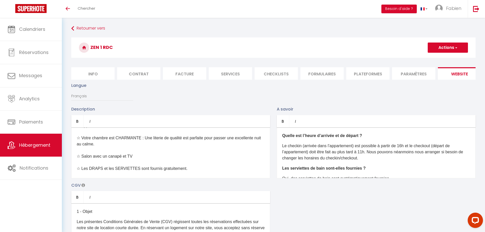
scroll to position [127, 0]
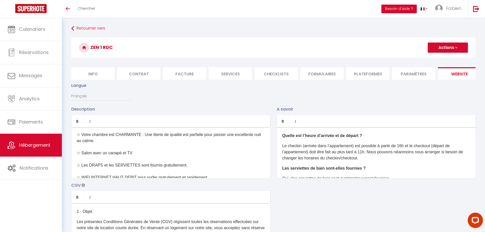
click at [444, 48] on button "Actions" at bounding box center [448, 48] width 40 height 10
click at [442, 60] on input "Enregistrer" at bounding box center [442, 58] width 19 height 5
checkbox input "true"
checkbox input "false"
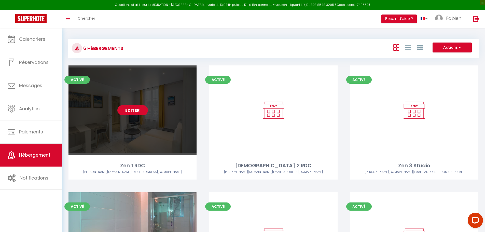
click at [135, 109] on link "Editer" at bounding box center [132, 110] width 31 height 10
click at [129, 112] on link "Editer" at bounding box center [132, 110] width 31 height 10
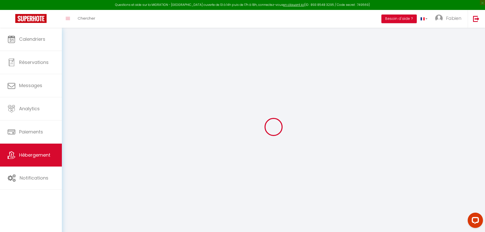
type input "Oups ! Les dates sélectionnées sont indisponibles."
type textarea "Malheureusement les dates sélectionnées sont indisponibles. Nous vous invitons …"
type input "48.3013442"
type input "4.0684702"
checkbox input "true"
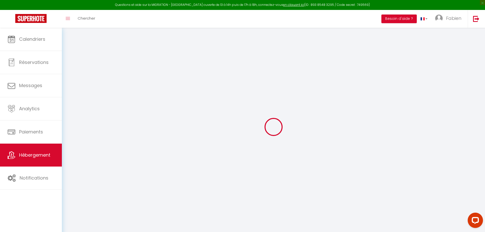
checkbox input "false"
select select
checkbox input "false"
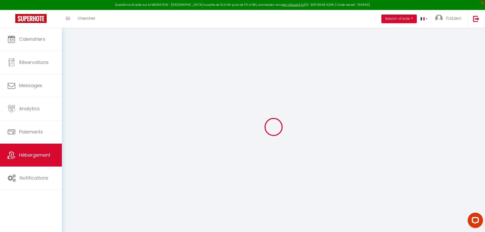
checkbox input "false"
select select
checkbox input "false"
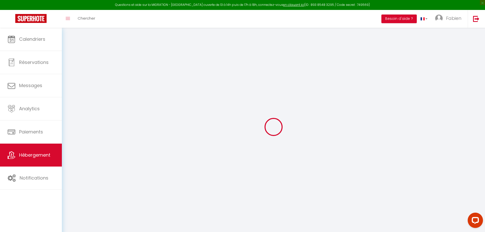
checkbox input "false"
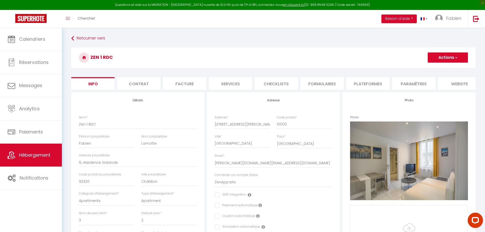
click at [460, 84] on li "website" at bounding box center [459, 83] width 43 height 12
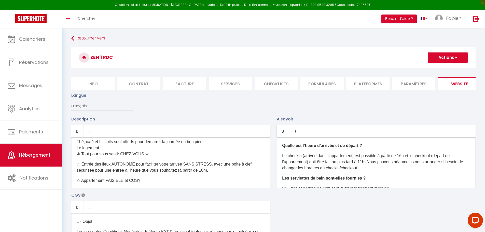
scroll to position [51, 0]
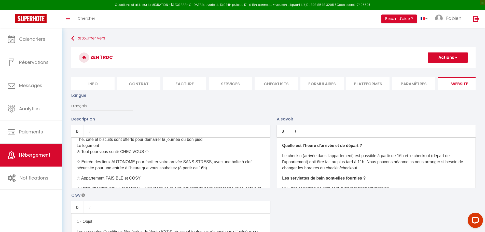
click at [120, 148] on p "Thé, café et biscuits sont offerts pour démarrer la journée du bon pied Le loge…" at bounding box center [171, 146] width 188 height 18
click at [78, 133] on icon "Bold" at bounding box center [77, 131] width 4 height 4
click at [115, 150] on p "Thé, café et biscuits sont offerts pour démarrer la journée du bon pied Le loge…" at bounding box center [171, 146] width 188 height 18
click at [117, 160] on div ""Le N°1" , de ZEN appart , résidence de charme, à deux pas du "Bouchon" (centre…" at bounding box center [170, 162] width 199 height 51
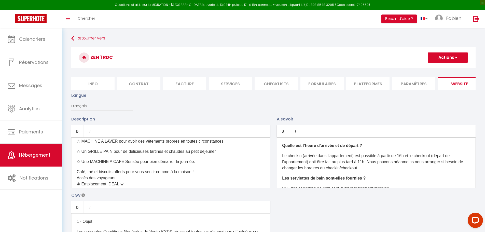
scroll to position [153, 0]
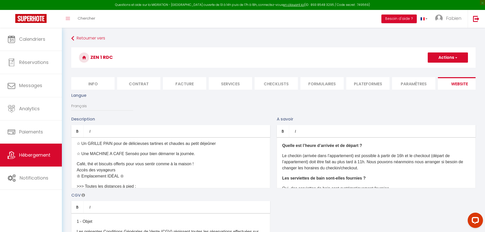
click at [125, 176] on p "Café, thé et biscuits offerts pour vous sentir comme à la maison ! Accès des vo…" at bounding box center [171, 170] width 188 height 18
click at [78, 133] on icon "Bold" at bounding box center [77, 131] width 4 height 4
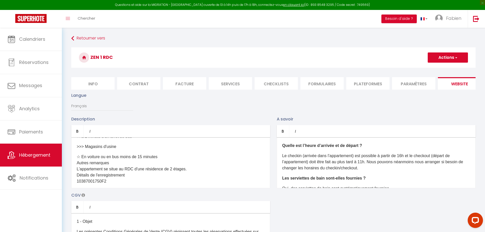
scroll to position [255, 0]
click at [132, 148] on p ">>> Magasins d'usine" at bounding box center [171, 146] width 188 height 6
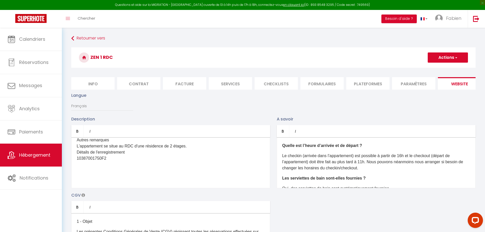
click at [110, 178] on p at bounding box center [171, 175] width 188 height 6
click at [104, 182] on div ""Le N°1" , de ZEN appart , résidence de charme, à deux pas du "Bouchon" (centre…" at bounding box center [170, 162] width 199 height 51
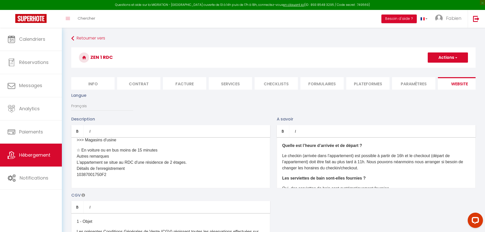
scroll to position [260, 0]
click at [440, 56] on button "Actions" at bounding box center [448, 57] width 40 height 10
click at [441, 69] on input "Enregistrer" at bounding box center [442, 68] width 19 height 5
checkbox input "true"
checkbox input "false"
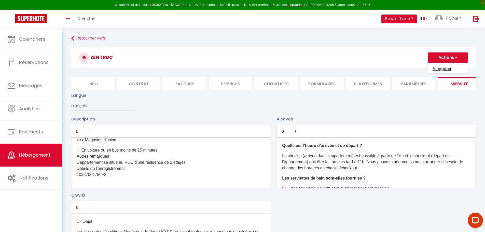
checkbox input "false"
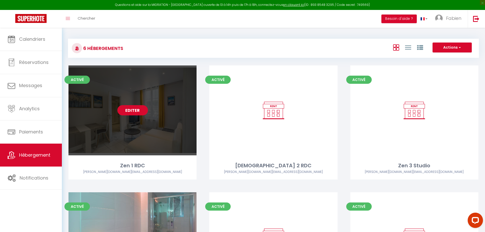
click at [131, 112] on link "Editer" at bounding box center [132, 110] width 31 height 10
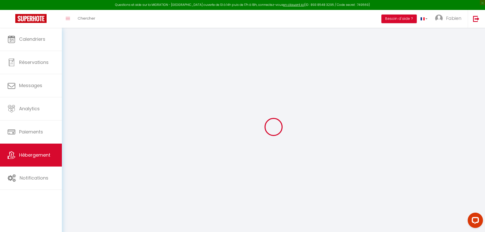
type input "Oups ! Les dates sélectionnées sont indisponibles."
type textarea "Malheureusement les dates sélectionnées sont indisponibles. Nous vous invitons …"
type input "48.3013442"
type input "4.0684702"
checkbox input "true"
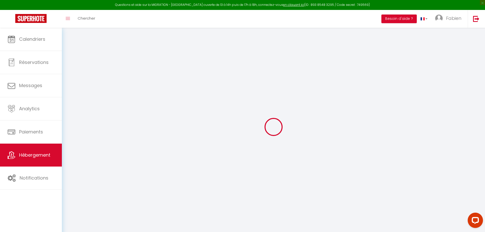
checkbox input "false"
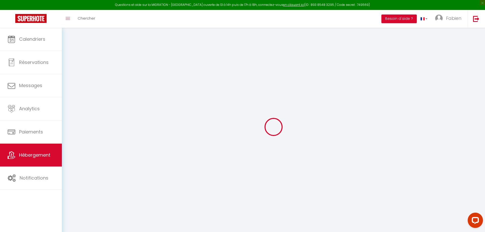
checkbox input "false"
select select "16:00"
select select
select select "11:00"
select select "30"
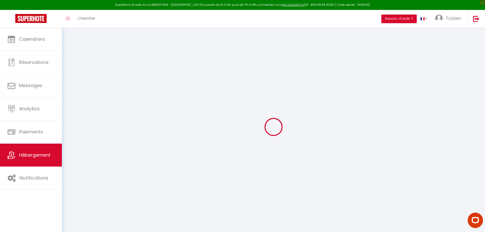
select select "120"
select select "20:00"
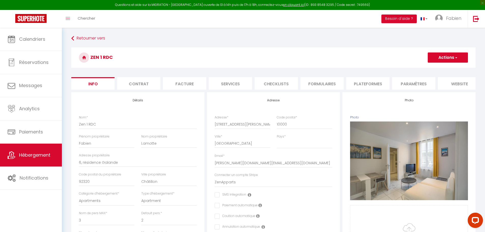
click at [461, 84] on li "website" at bounding box center [459, 83] width 43 height 12
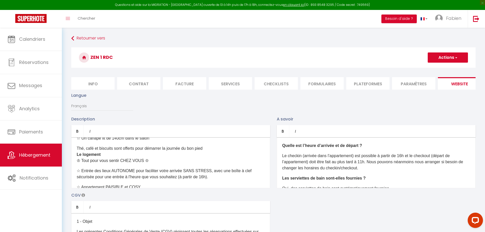
scroll to position [51, 0]
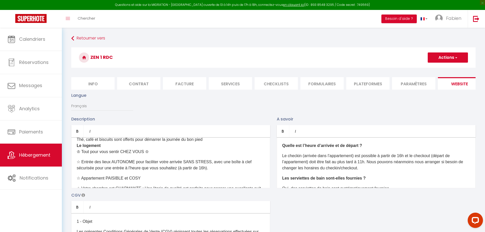
click at [152, 155] on p "Thé, café et biscuits sont offerts pour démarrer la journée du bon pied Le loge…" at bounding box center [171, 146] width 188 height 18
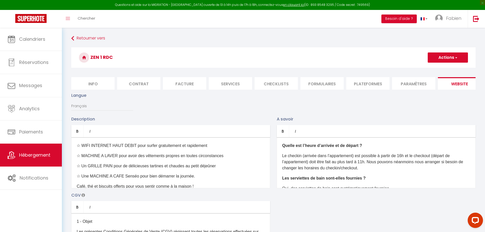
scroll to position [153, 0]
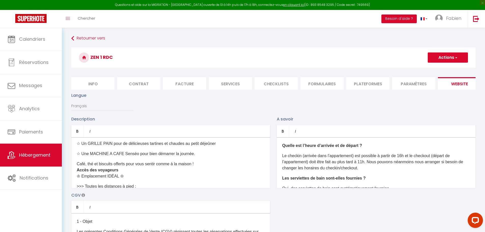
click at [127, 179] on p "Café, thé et biscuits offerts pour vous sentir comme à la maison ! Accès des vo…" at bounding box center [171, 170] width 188 height 18
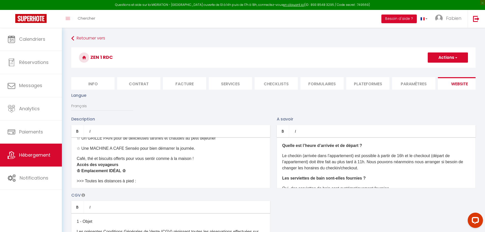
click at [133, 166] on p "Café, thé et biscuits offerts pour vous sentir comme à la maison ! Accès des vo…" at bounding box center [171, 165] width 188 height 18
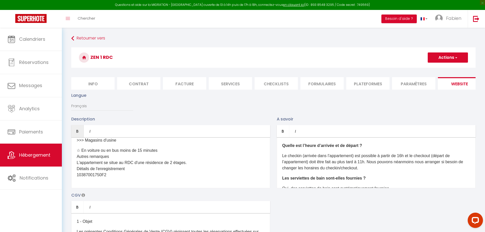
scroll to position [260, 0]
click at [446, 56] on button "Actions" at bounding box center [448, 57] width 40 height 10
click at [442, 70] on input "Enregistrer" at bounding box center [442, 68] width 19 height 5
checkbox input "true"
checkbox input "false"
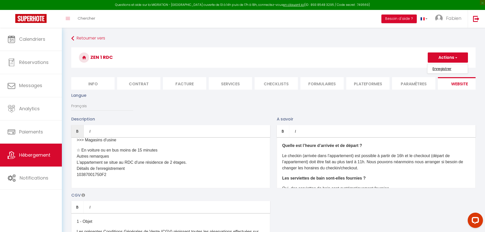
checkbox input "false"
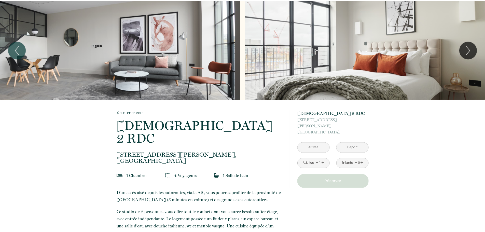
scroll to position [76, 0]
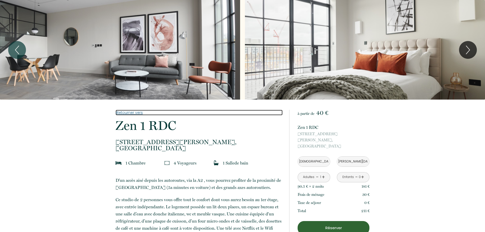
click at [124, 112] on link "Retourner vers" at bounding box center [199, 113] width 167 height 6
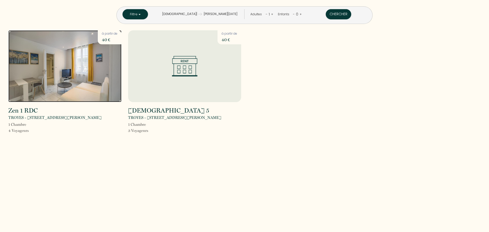
click at [64, 64] on img at bounding box center [64, 66] width 113 height 72
click at [74, 65] on img at bounding box center [64, 66] width 113 height 72
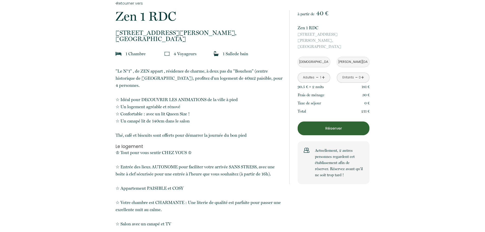
scroll to position [127, 0]
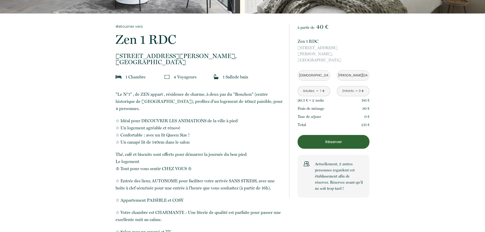
scroll to position [102, 0]
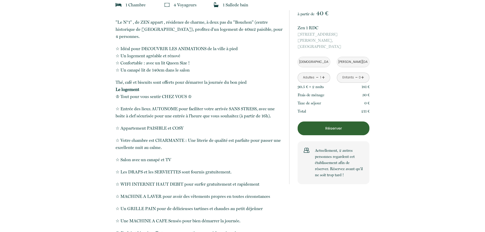
scroll to position [153, 0]
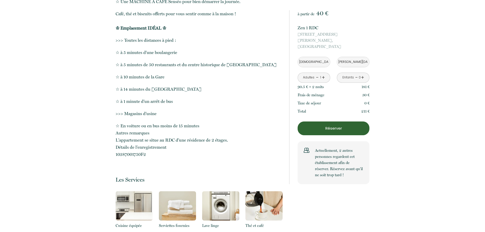
scroll to position [382, 0]
